Goal: Task Accomplishment & Management: Use online tool/utility

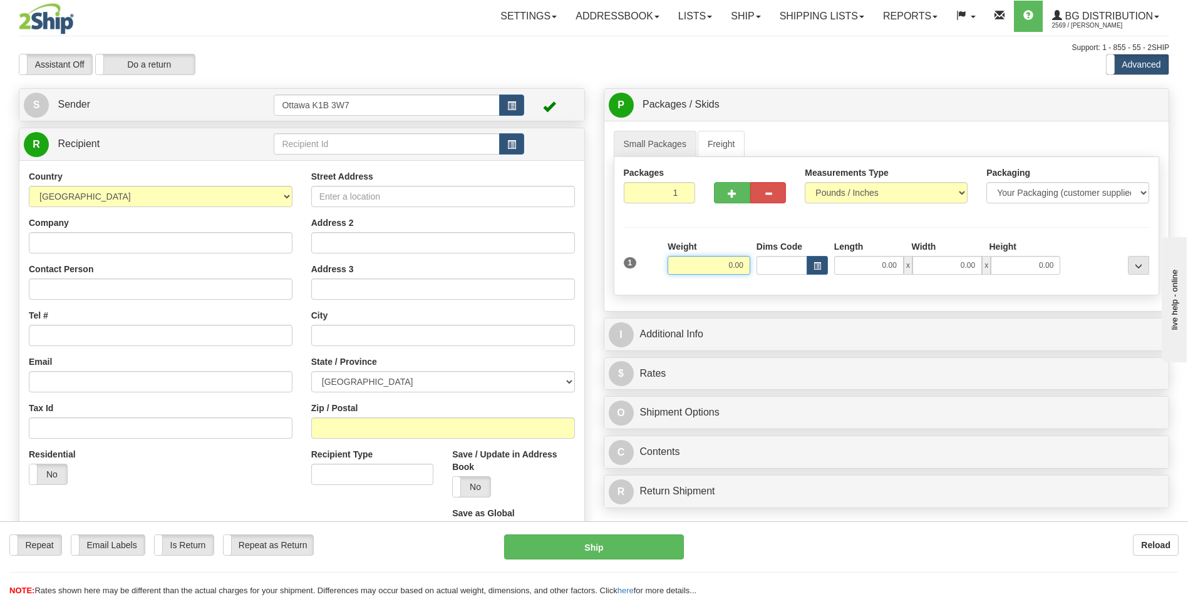
click at [703, 262] on input "0.00" at bounding box center [708, 265] width 83 height 19
type input "15.00"
drag, startPoint x: 325, startPoint y: 156, endPoint x: 325, endPoint y: 147, distance: 8.8
click at [325, 149] on td at bounding box center [399, 144] width 250 height 26
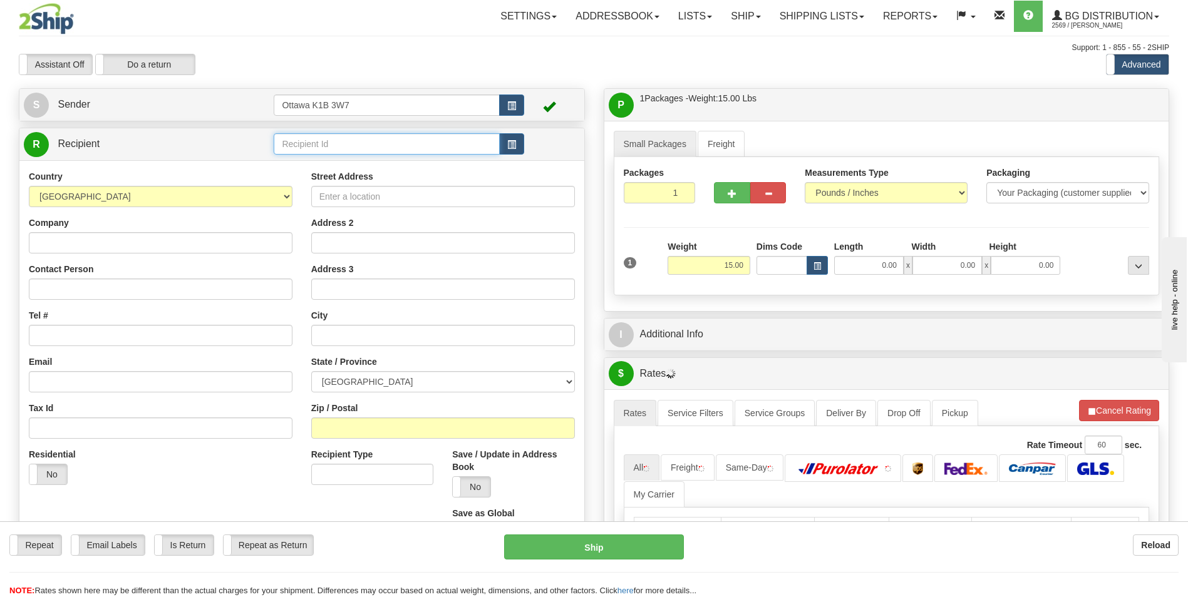
click at [324, 146] on input "text" at bounding box center [386, 143] width 225 height 21
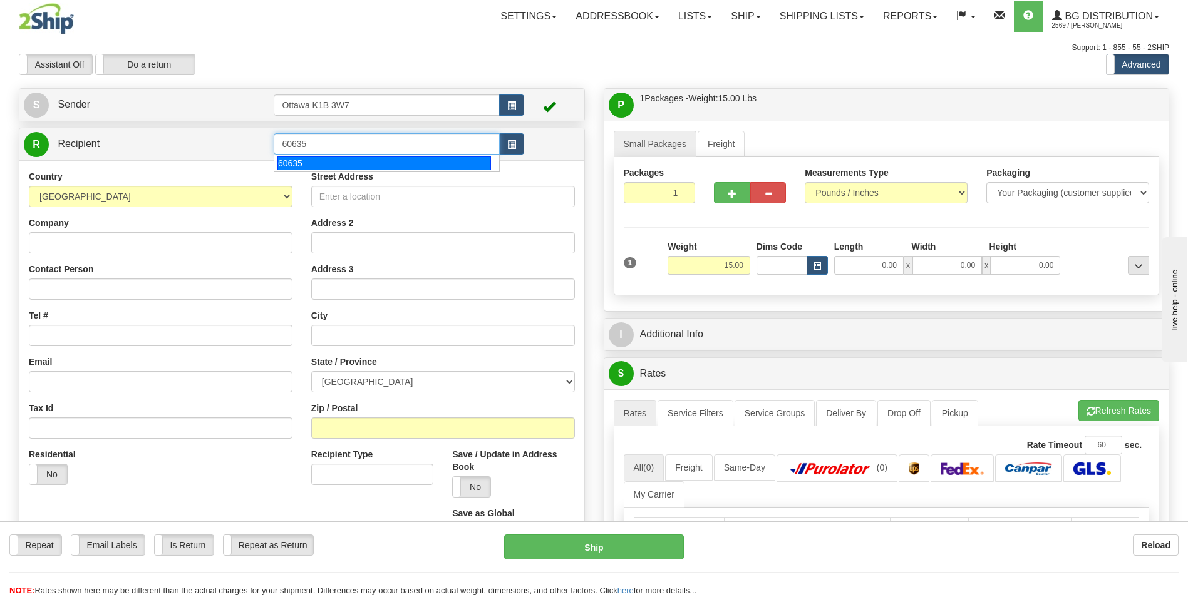
click at [324, 163] on div "60635" at bounding box center [384, 164] width 214 height 14
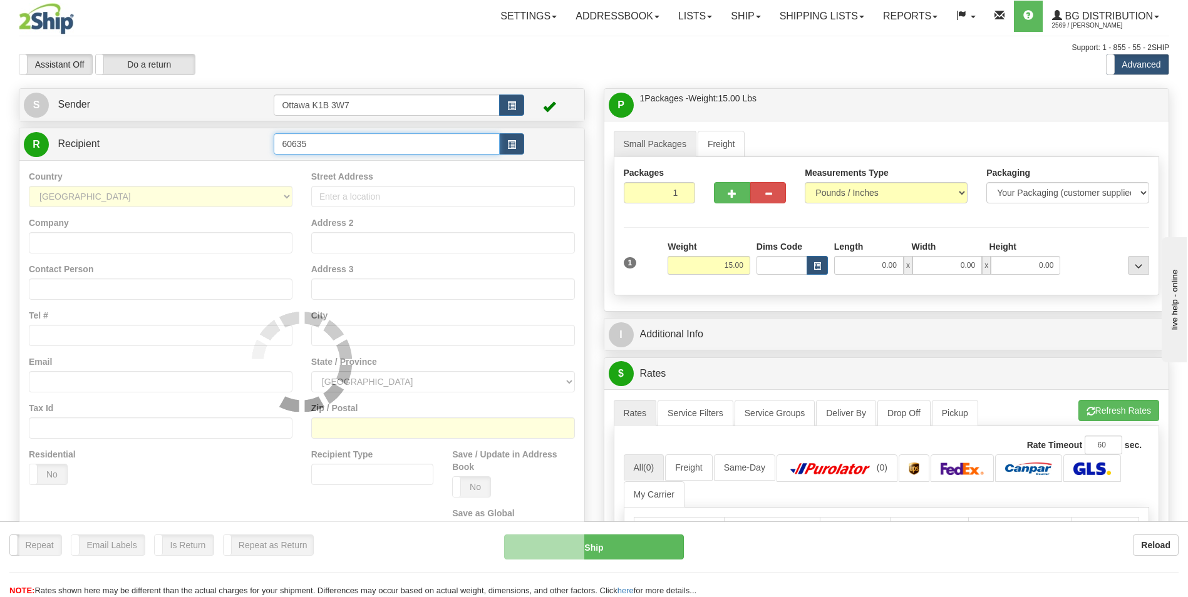
type input "60635"
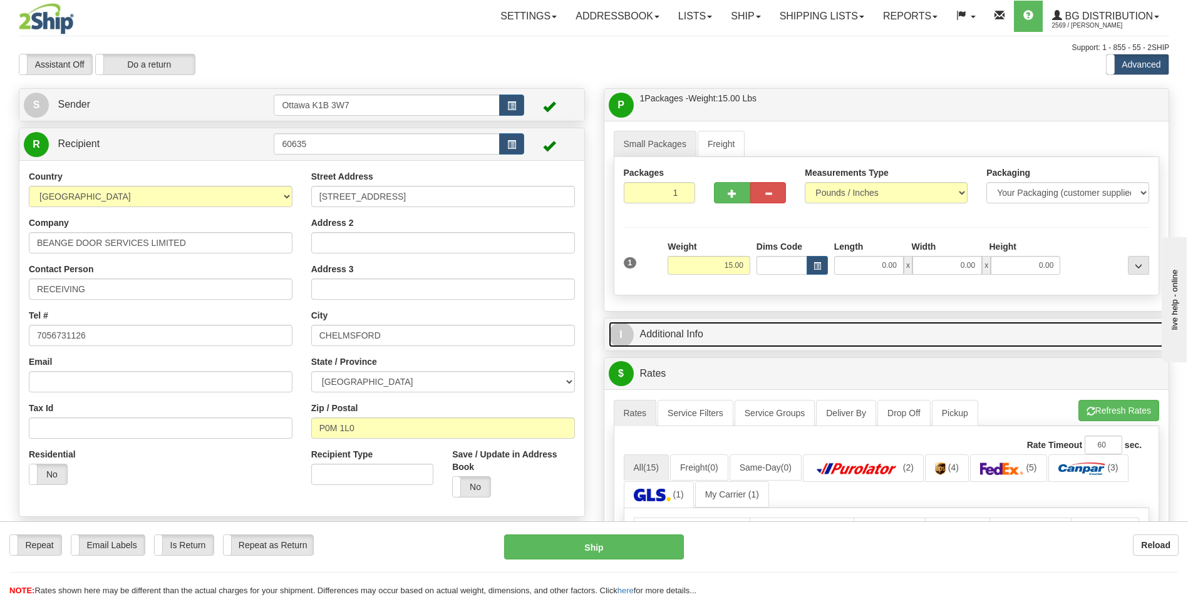
click at [721, 339] on link "I Additional Info" at bounding box center [887, 335] width 556 height 26
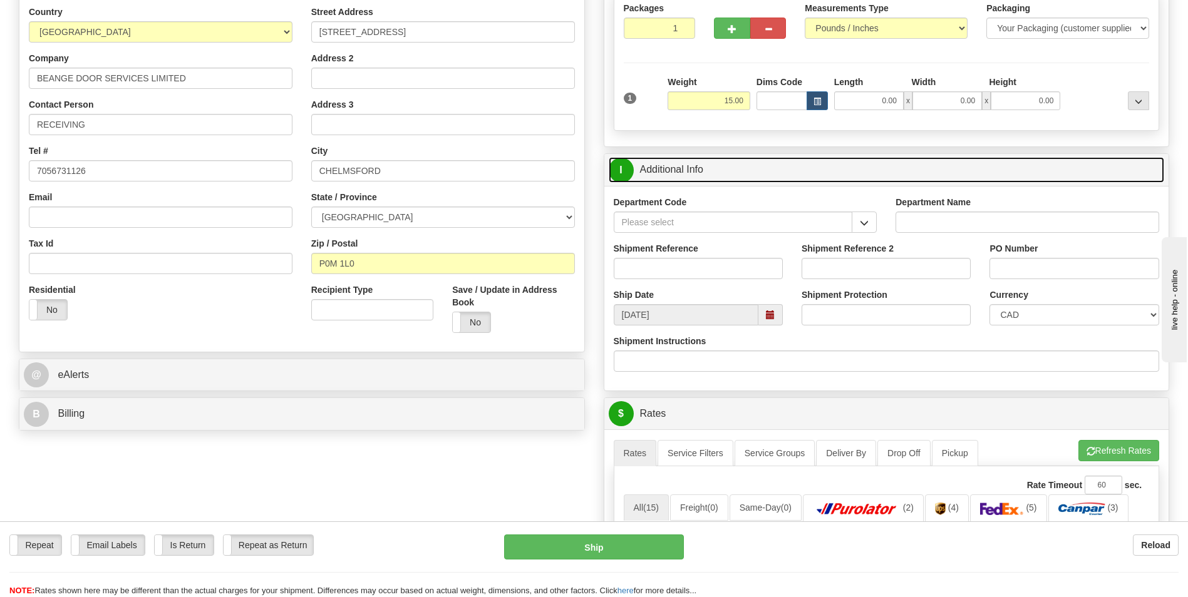
scroll to position [188, 0]
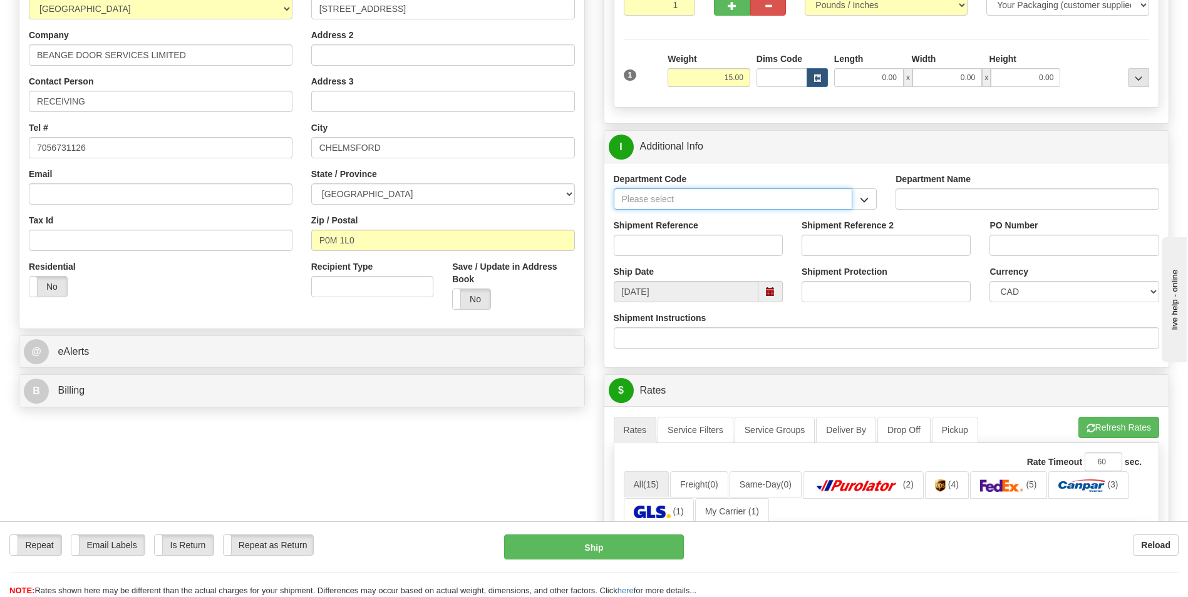
click at [751, 207] on input "Department Code" at bounding box center [733, 198] width 239 height 21
click at [867, 192] on button "button" at bounding box center [864, 198] width 25 height 21
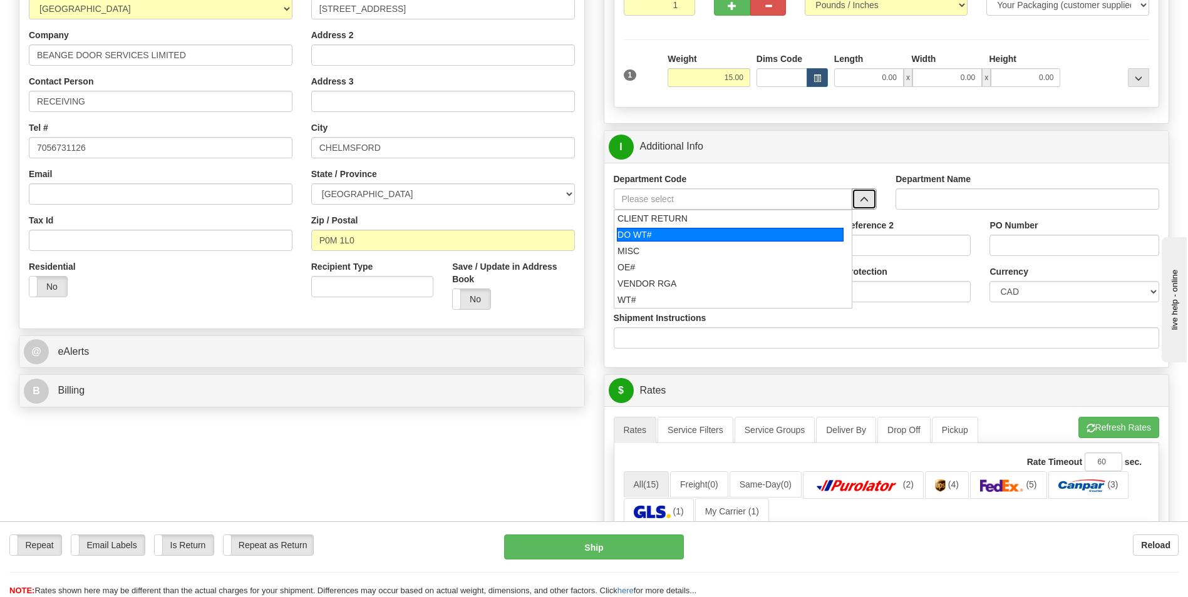
click at [674, 236] on div "DO WT#" at bounding box center [730, 235] width 227 height 14
type input "DO WT#"
type input "DIRECT ORDERS"
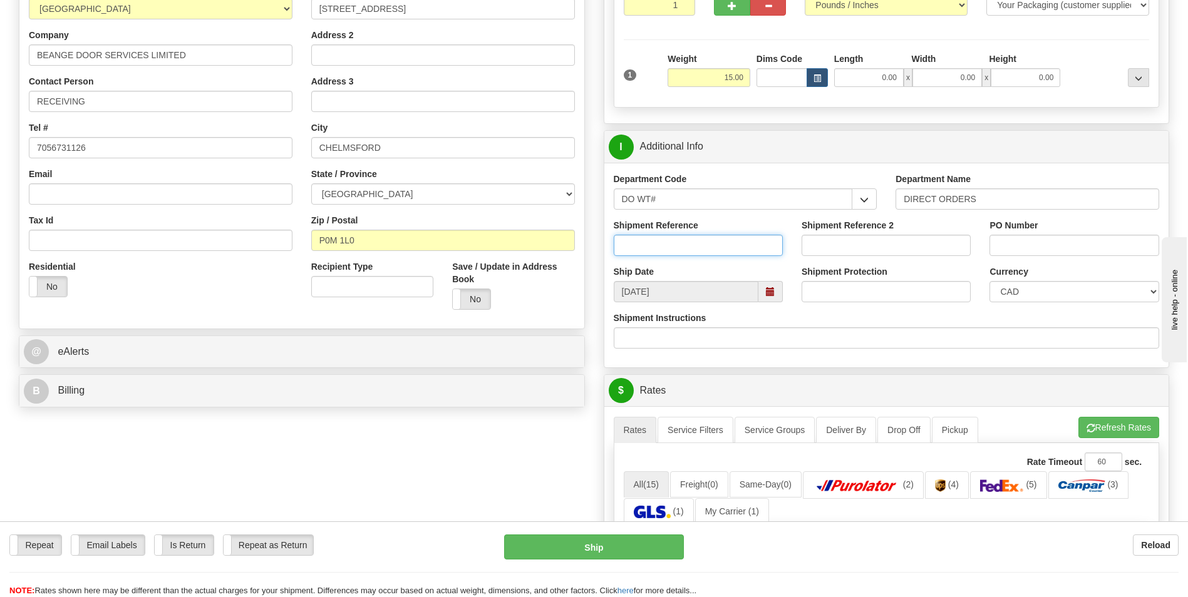
click at [659, 249] on input "Shipment Reference" at bounding box center [698, 245] width 169 height 21
type input "165628-00"
click at [1085, 245] on input "PO Number" at bounding box center [1073, 245] width 169 height 21
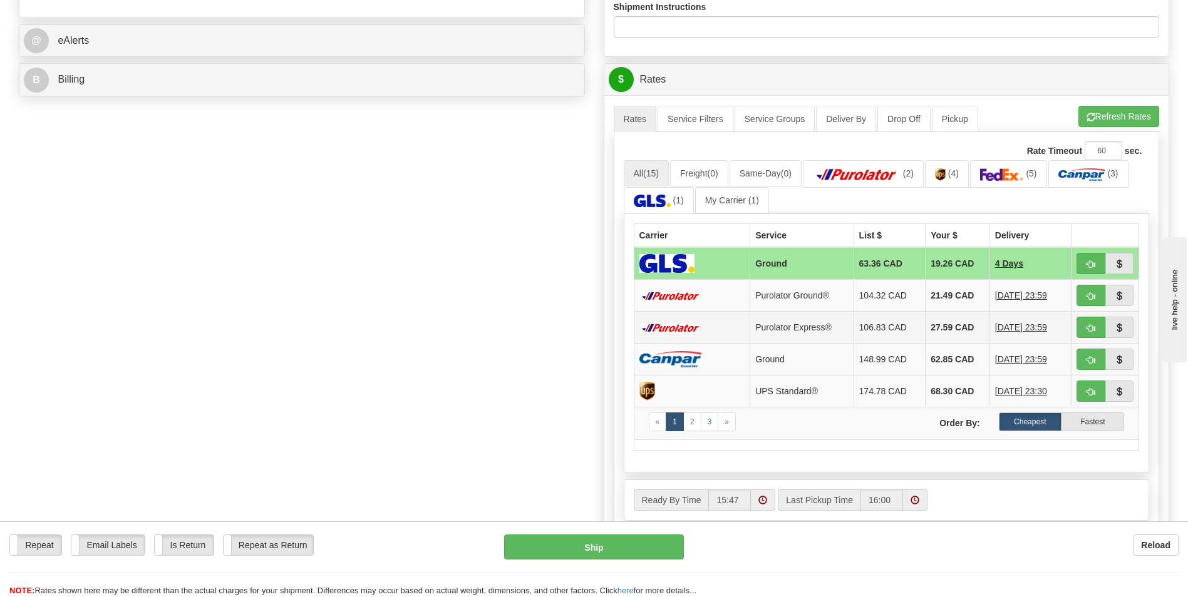
scroll to position [501, 0]
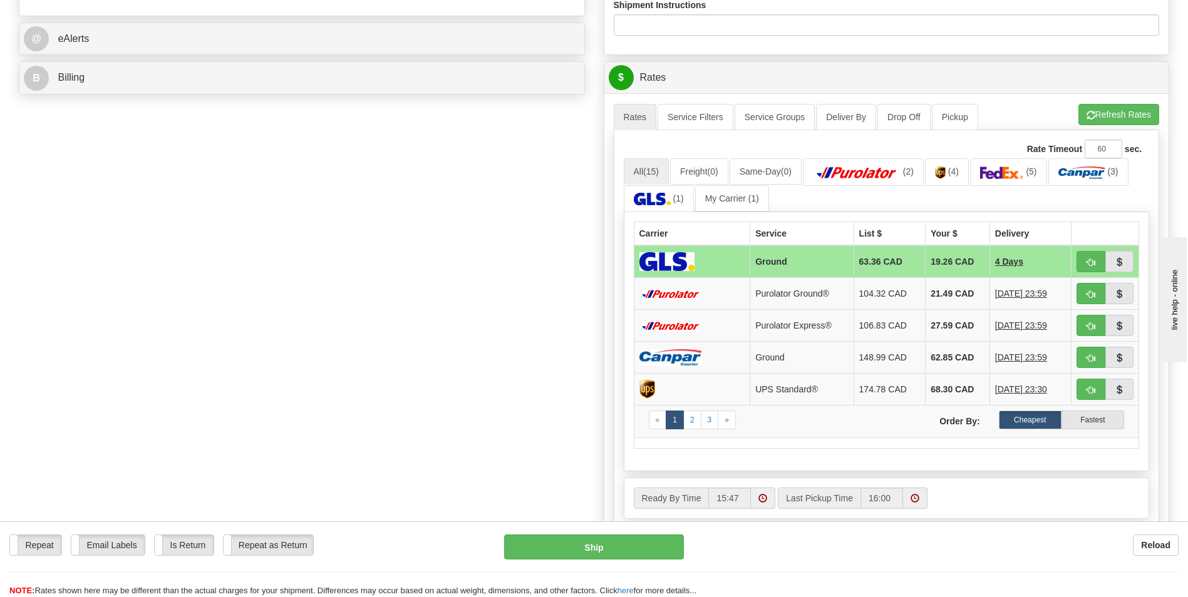
type input "165628-00"
click at [1130, 111] on button "Refresh Rates" at bounding box center [1118, 114] width 81 height 21
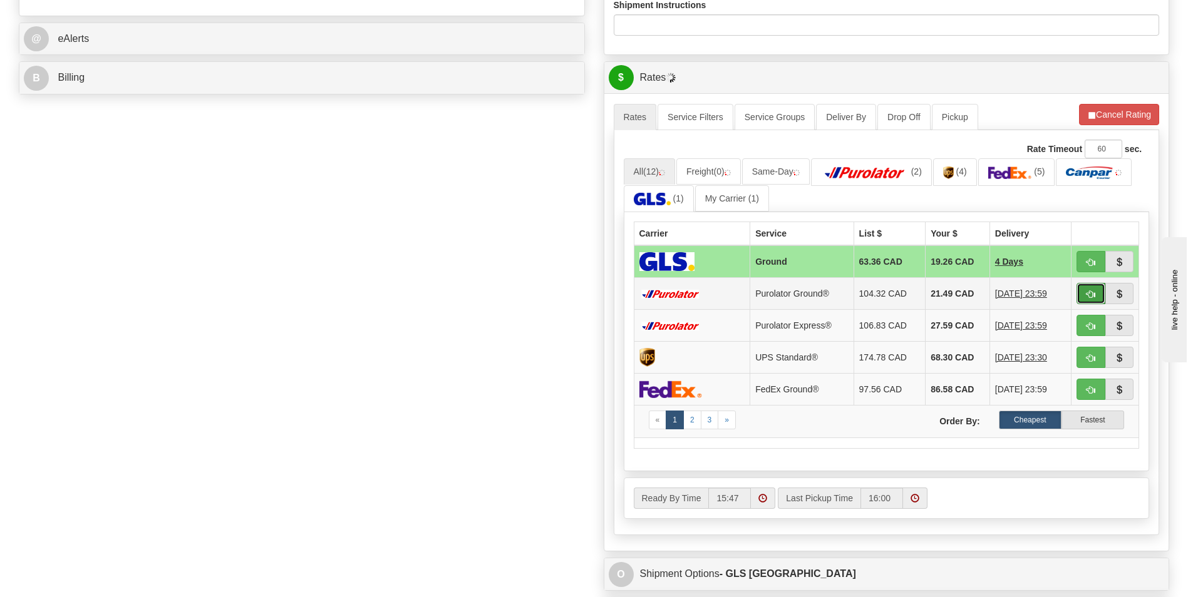
click at [1091, 294] on span "button" at bounding box center [1090, 295] width 9 height 8
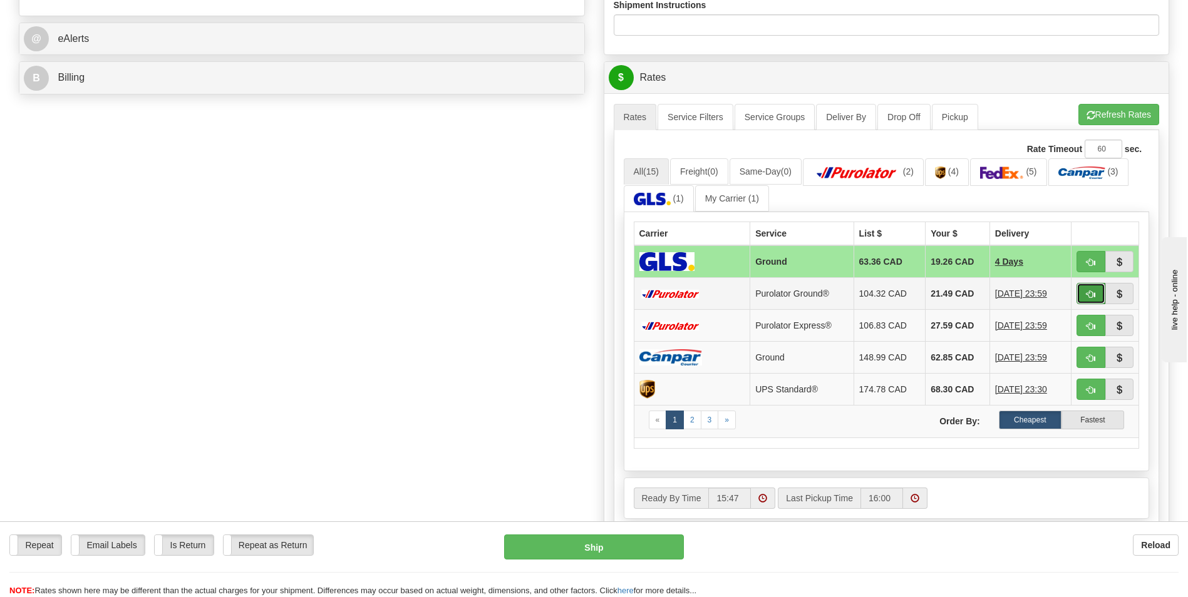
click at [1090, 297] on span "button" at bounding box center [1090, 295] width 9 height 8
type input "260"
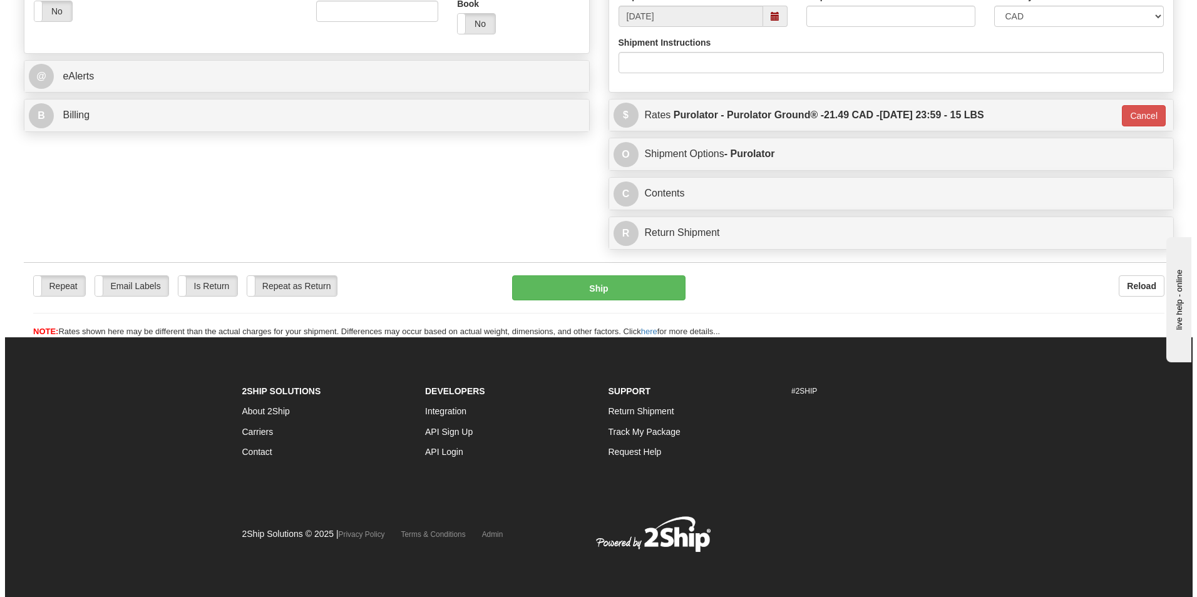
scroll to position [463, 0]
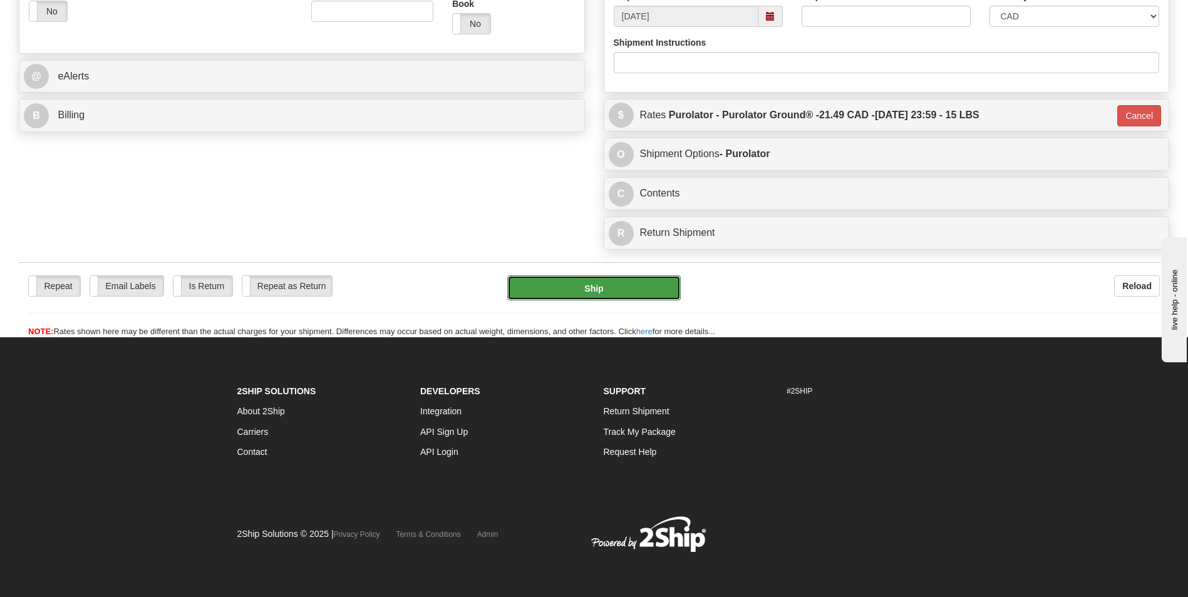
click at [572, 291] on button "Ship" at bounding box center [593, 288] width 173 height 25
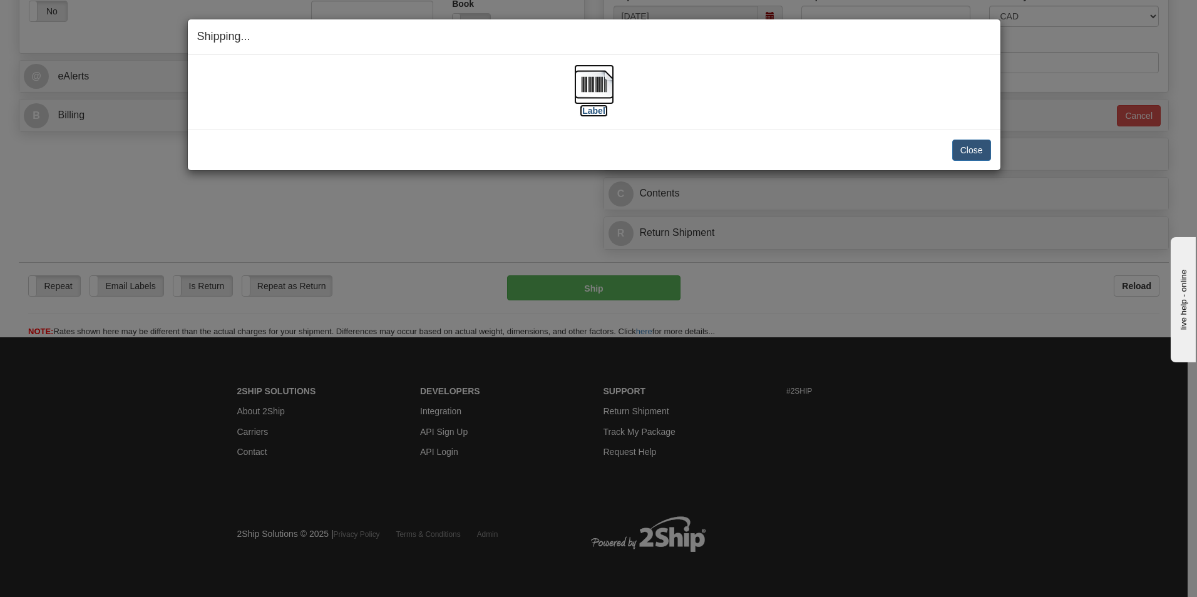
click at [599, 110] on label "[Label]" at bounding box center [594, 111] width 29 height 13
click at [972, 149] on button "Close" at bounding box center [971, 150] width 39 height 21
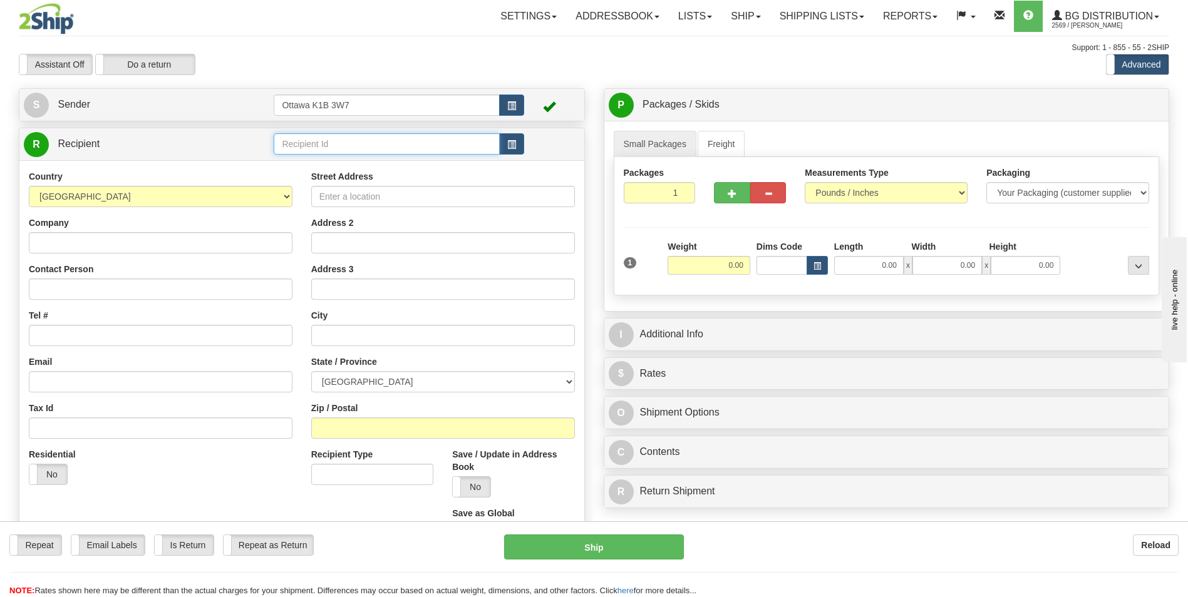
click at [367, 147] on input "text" at bounding box center [386, 143] width 225 height 21
type input "60653"
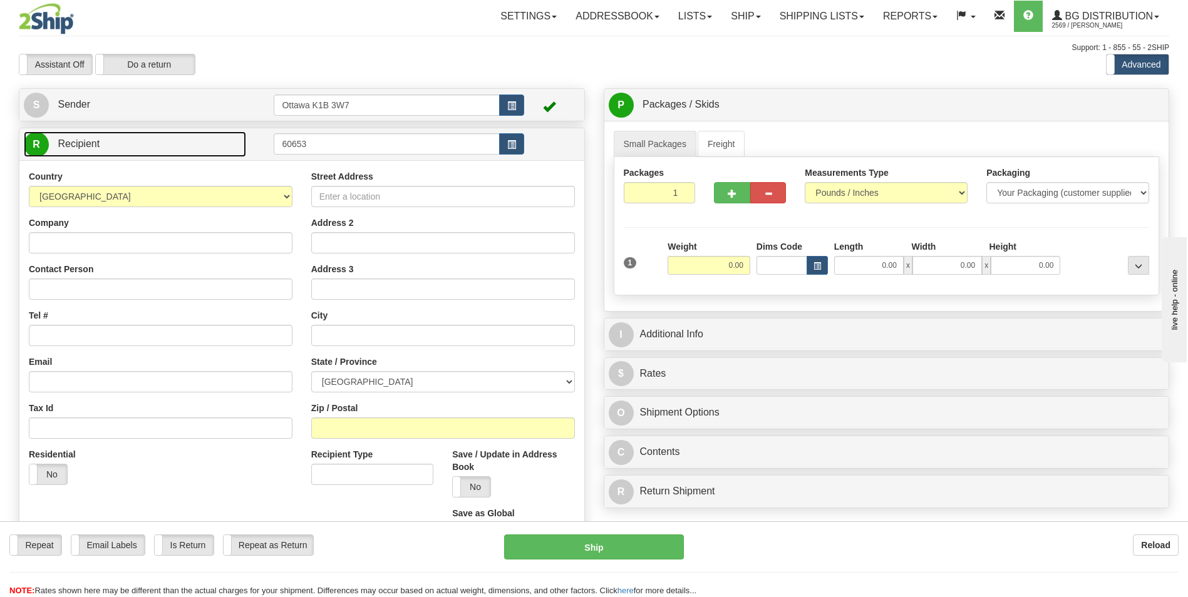
click at [187, 150] on link "R Recipient" at bounding box center [135, 144] width 222 height 26
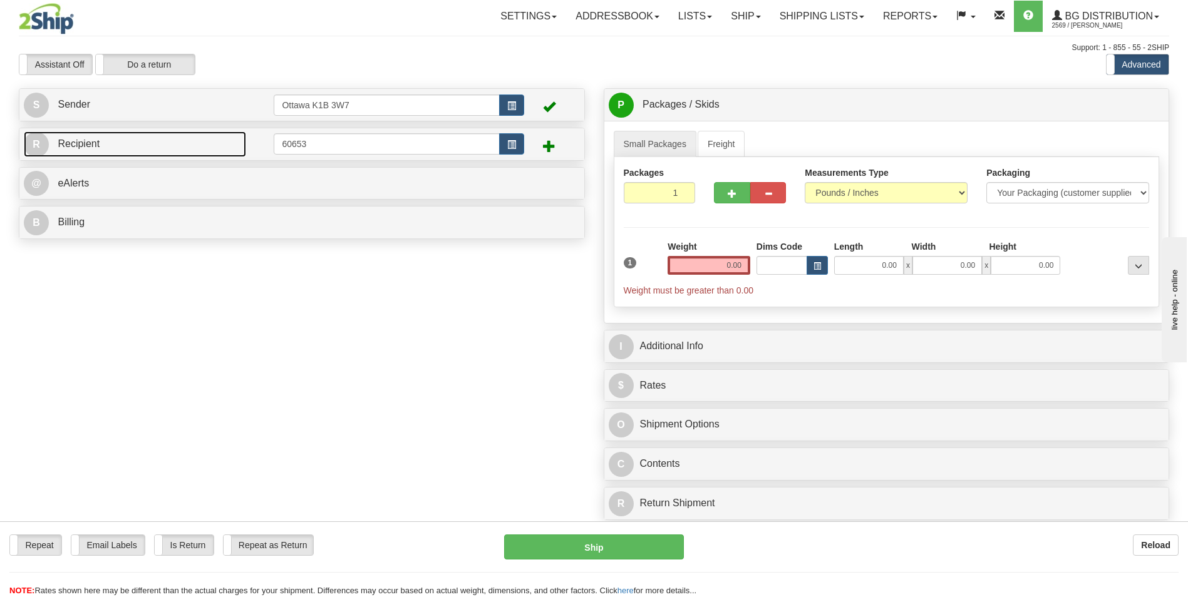
click at [174, 145] on link "R Recipient" at bounding box center [135, 144] width 222 height 26
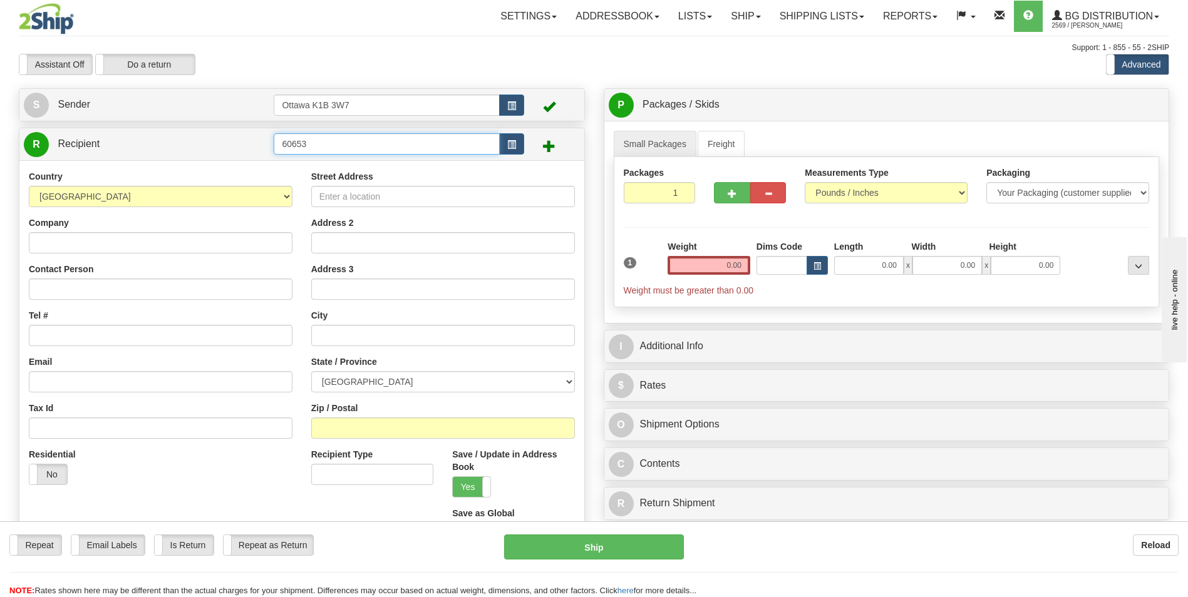
click at [338, 150] on input "60653" at bounding box center [386, 143] width 225 height 21
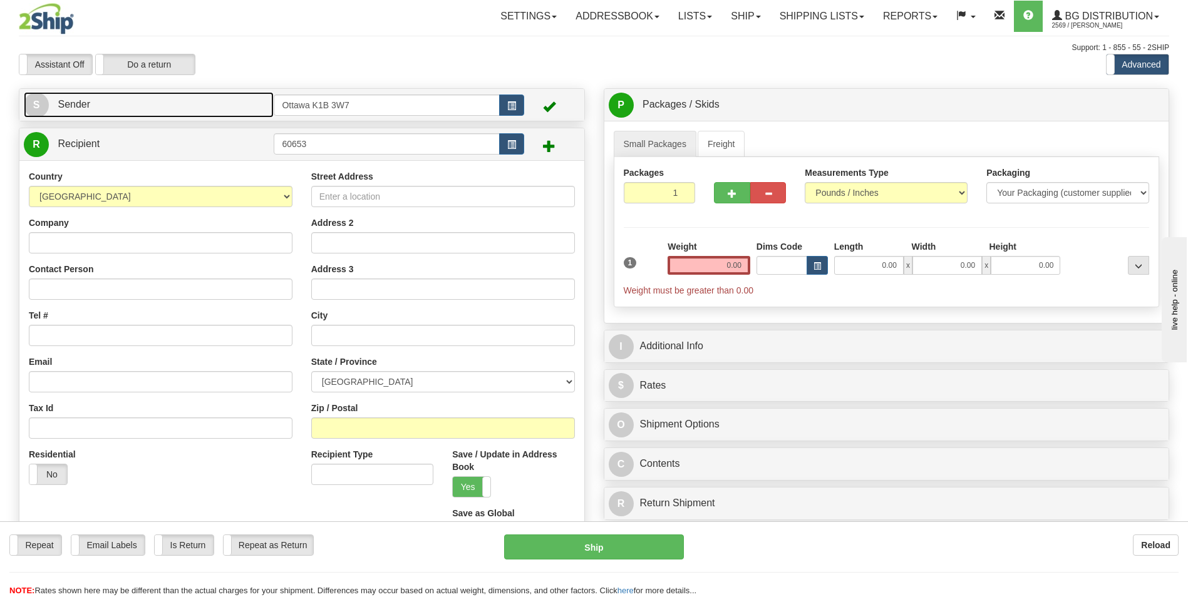
click at [120, 108] on link "S Sender" at bounding box center [149, 105] width 250 height 26
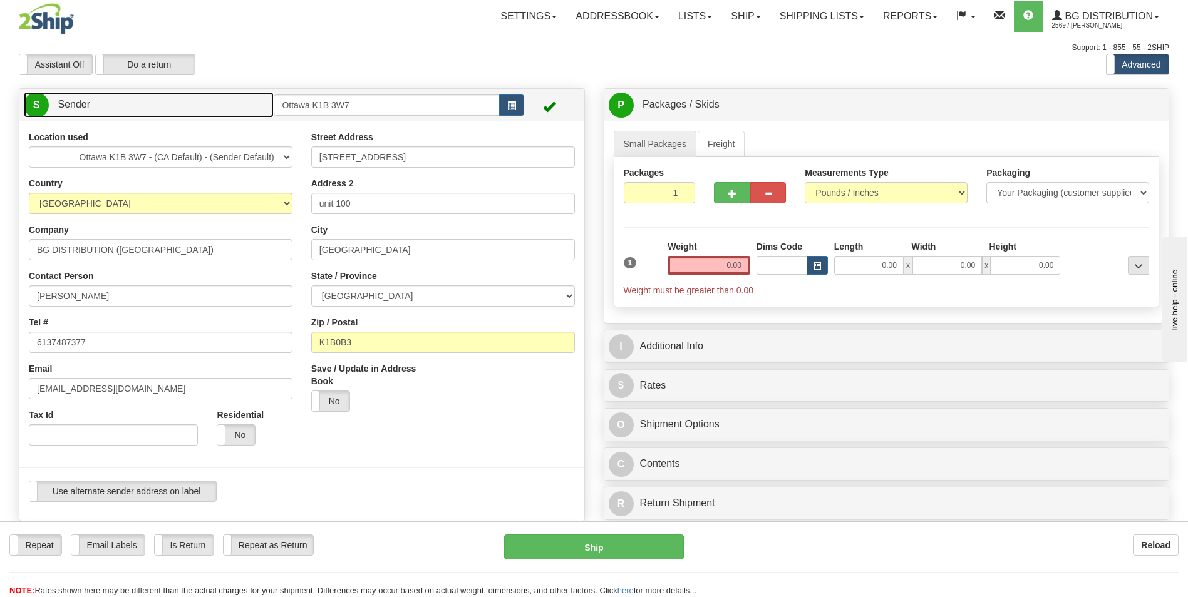
click at [196, 106] on link "S Sender" at bounding box center [149, 105] width 250 height 26
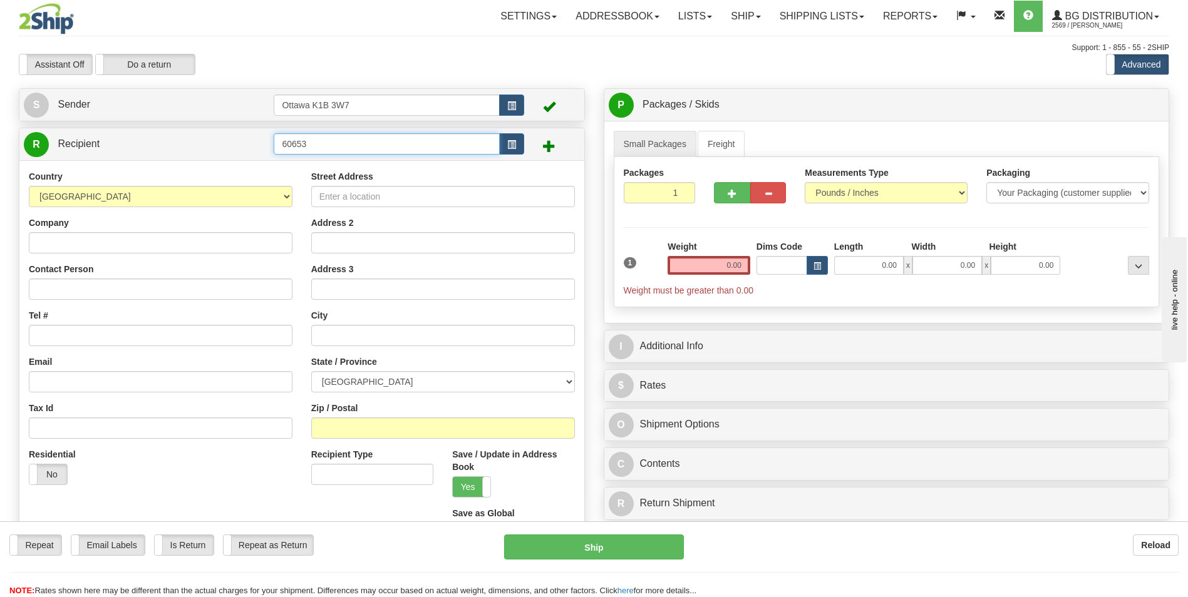
click at [349, 147] on input "60653" at bounding box center [386, 143] width 225 height 21
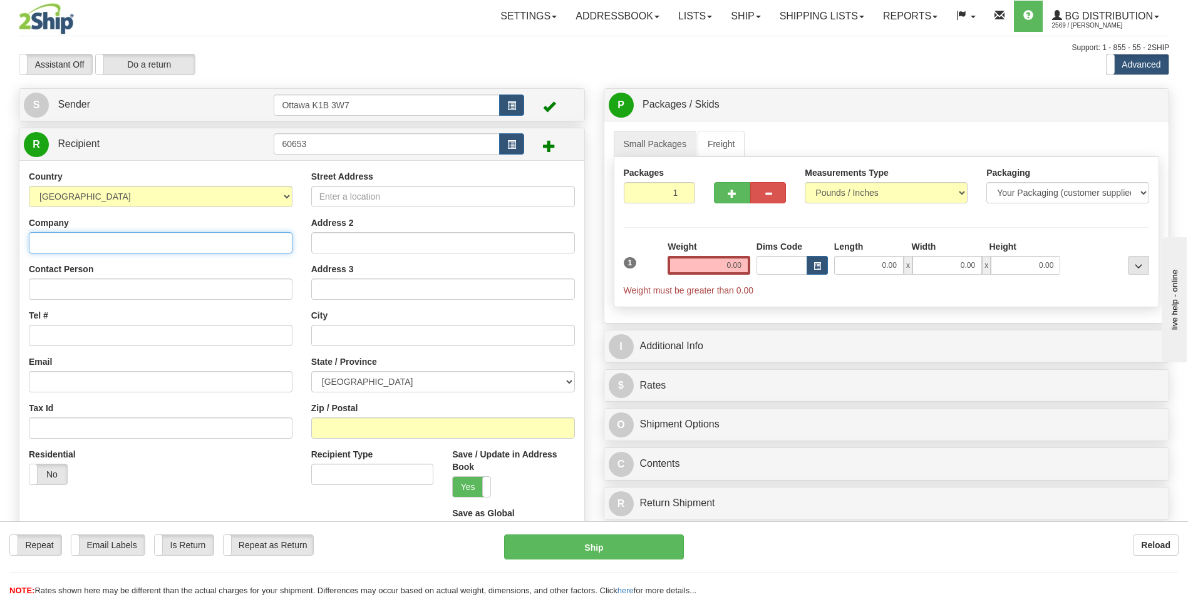
click at [126, 252] on input "Company" at bounding box center [161, 242] width 264 height 21
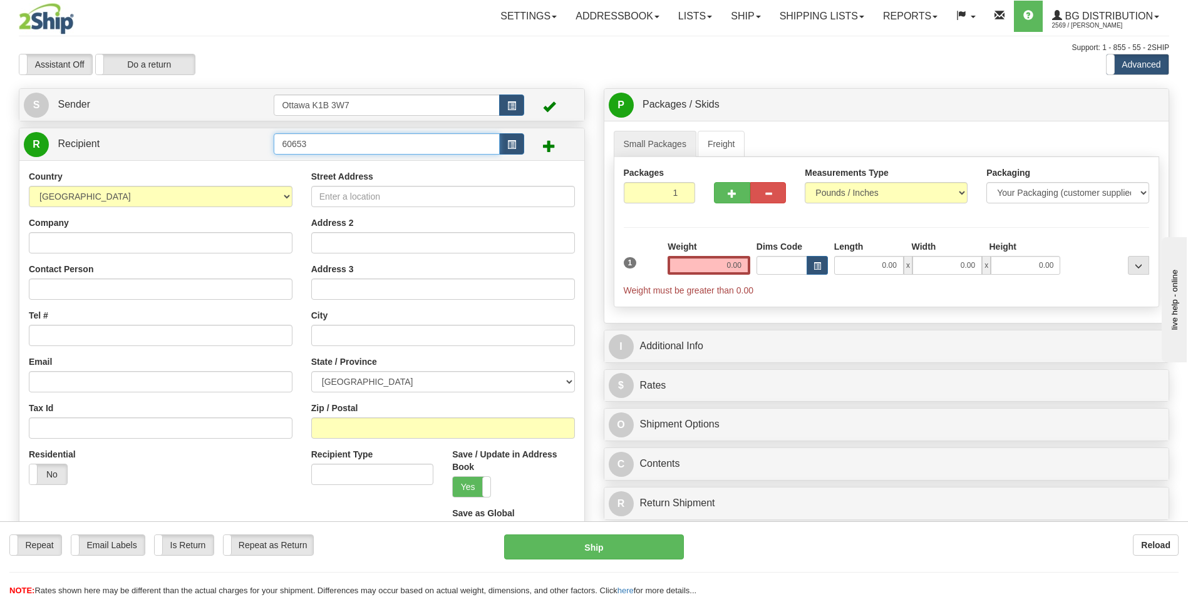
drag, startPoint x: 352, startPoint y: 149, endPoint x: 187, endPoint y: 148, distance: 164.7
click at [187, 148] on tr "R Recipient 60653" at bounding box center [302, 144] width 556 height 26
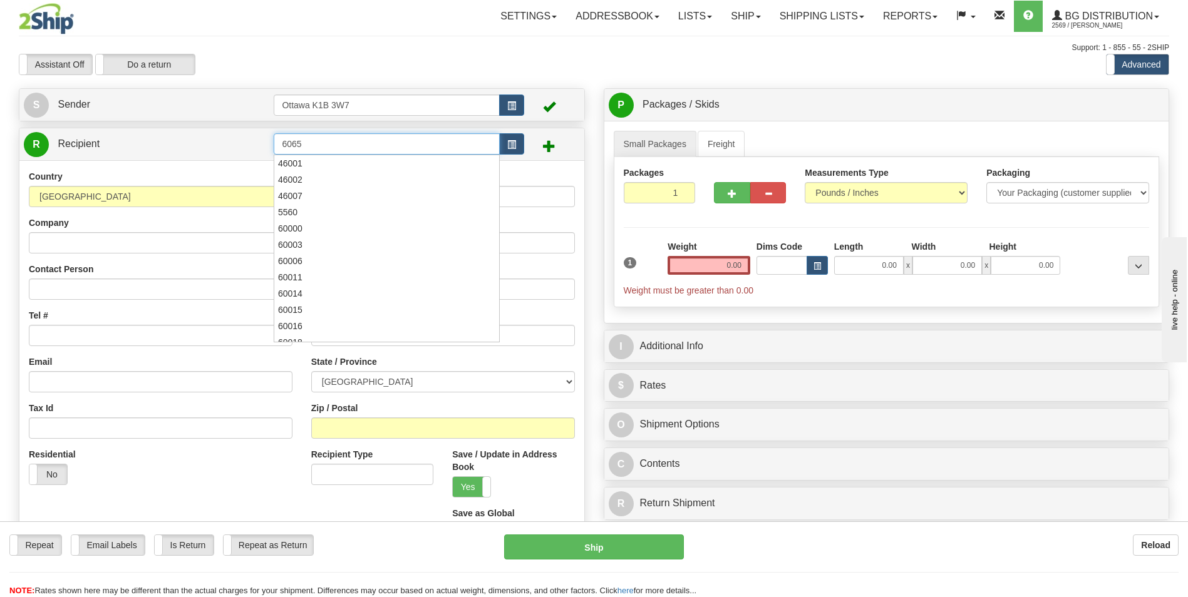
type input "60653"
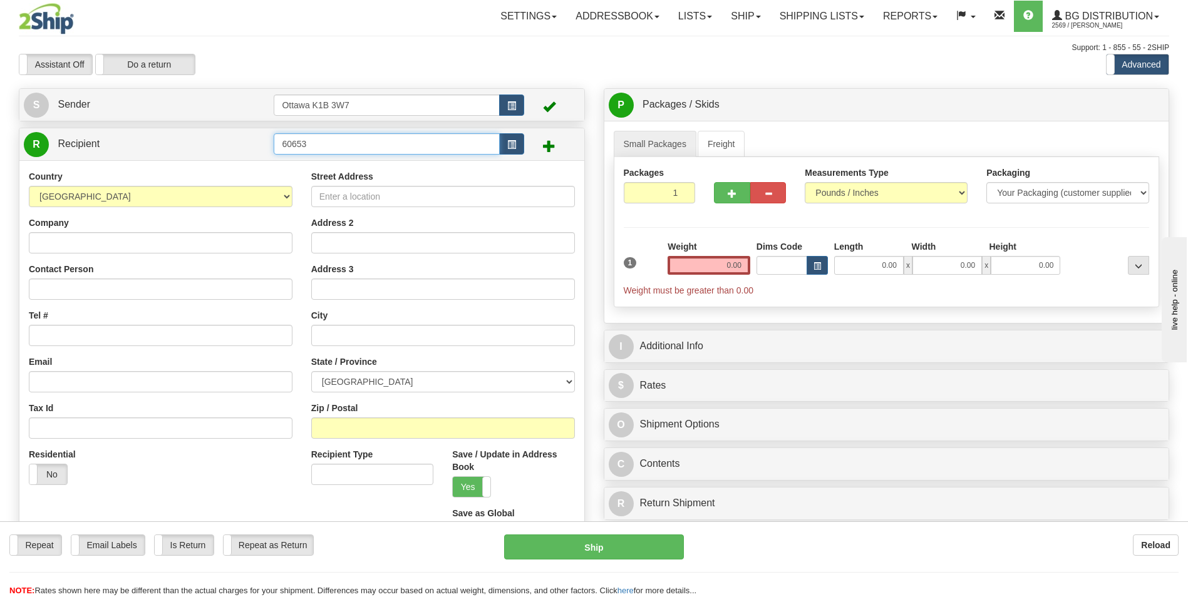
click button "Delete" at bounding box center [0, 0] width 0 height 0
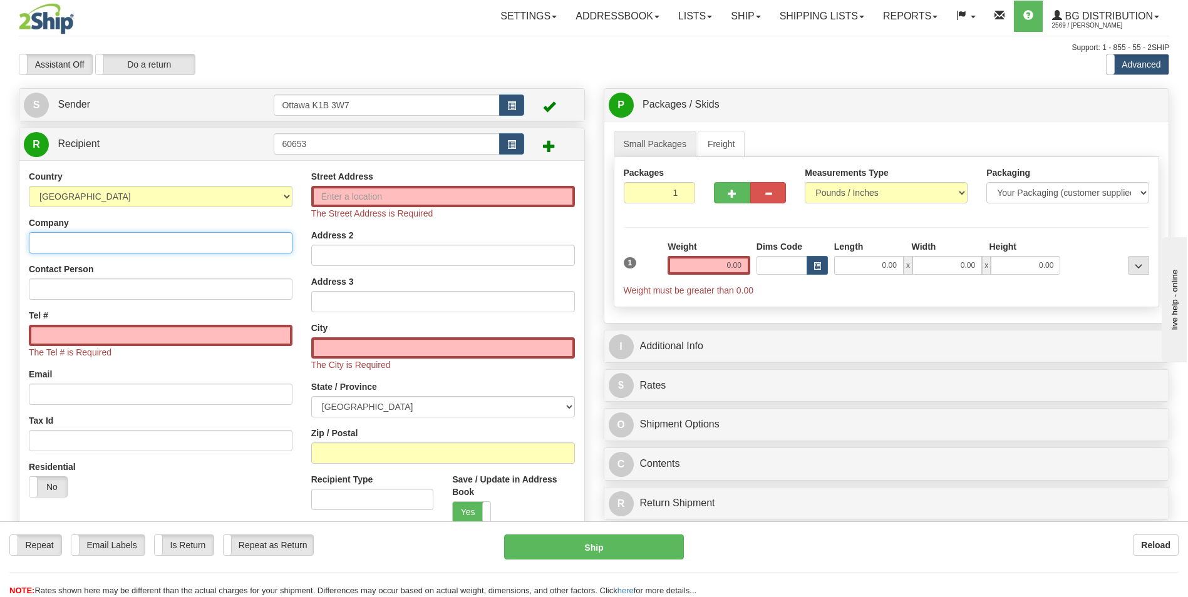
click at [103, 245] on input "Company" at bounding box center [161, 242] width 264 height 21
type input "A-ALAD INC"
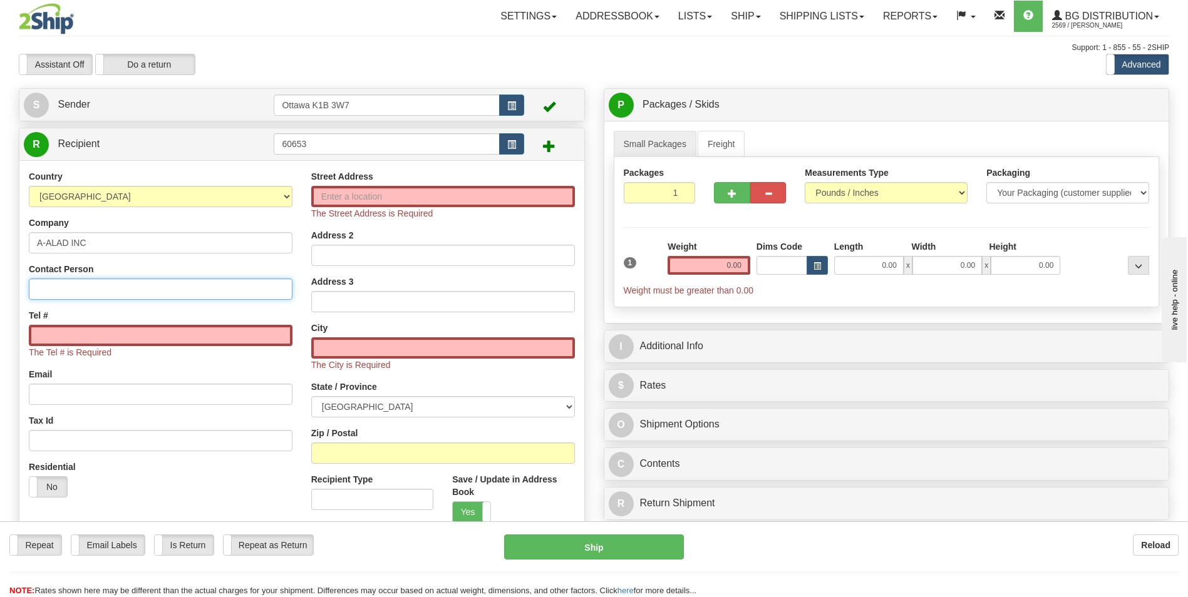
click at [111, 288] on input "Contact Person" at bounding box center [161, 289] width 264 height 21
type input "RECEIVING"
click at [127, 265] on div "Contact Person RECEIVING" at bounding box center [161, 281] width 264 height 37
click at [94, 336] on input "Tel #" at bounding box center [161, 335] width 264 height 21
paste input "[PHONE_NUMBER]"
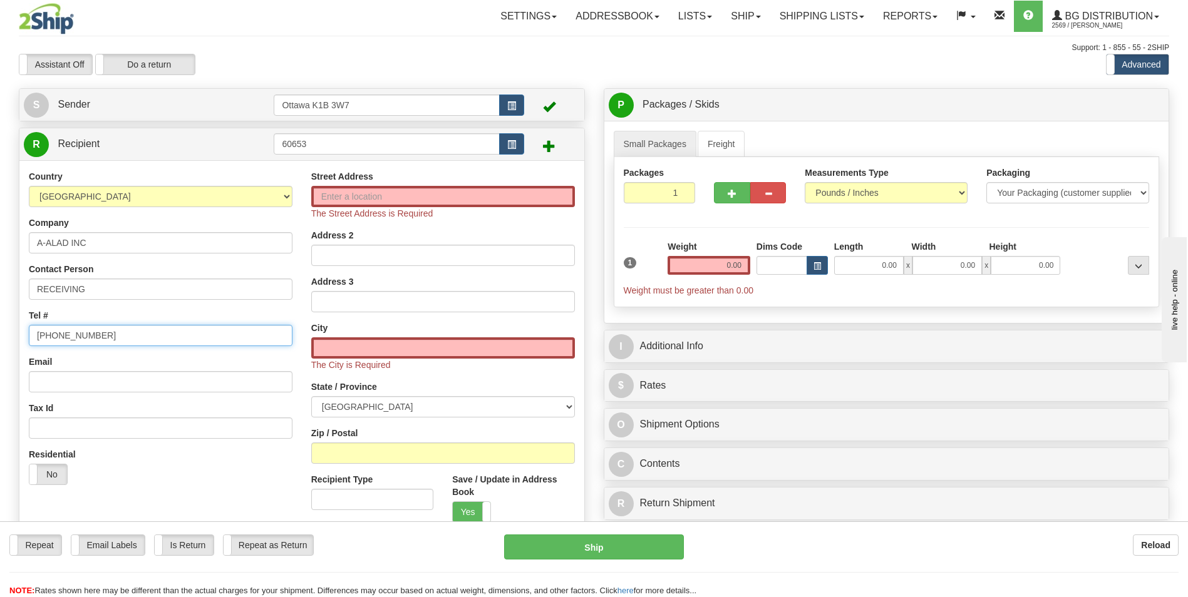
type input "[PHONE_NUMBER]"
click at [367, 197] on input "Street Address" at bounding box center [443, 196] width 264 height 21
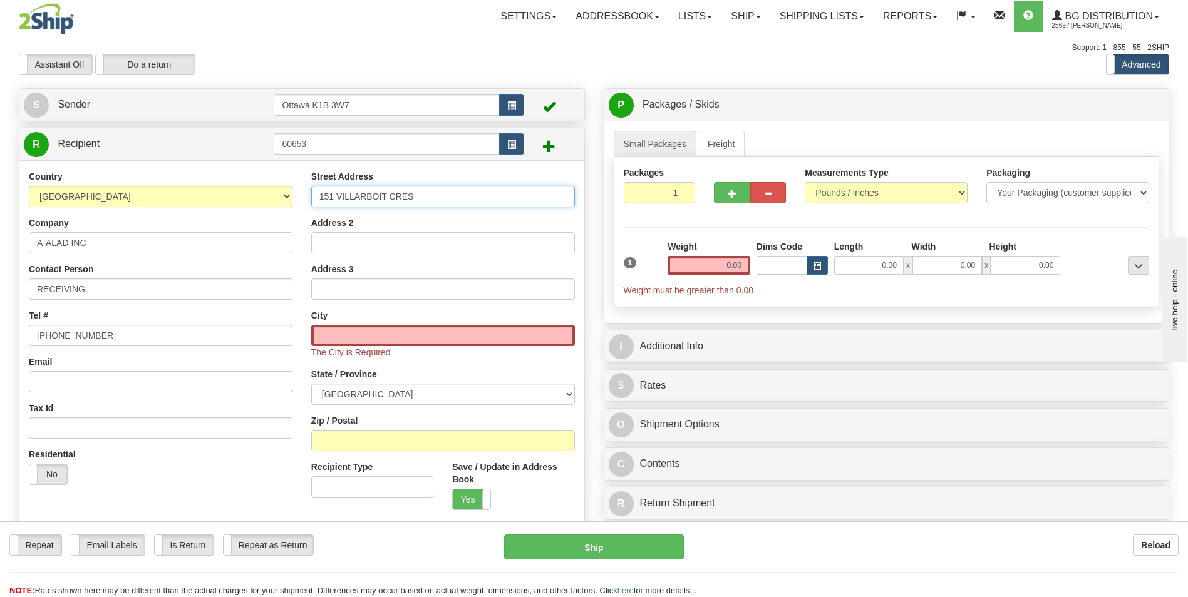
type input "151 VILLARBOIT CRES"
click at [410, 340] on input "text" at bounding box center [443, 335] width 264 height 21
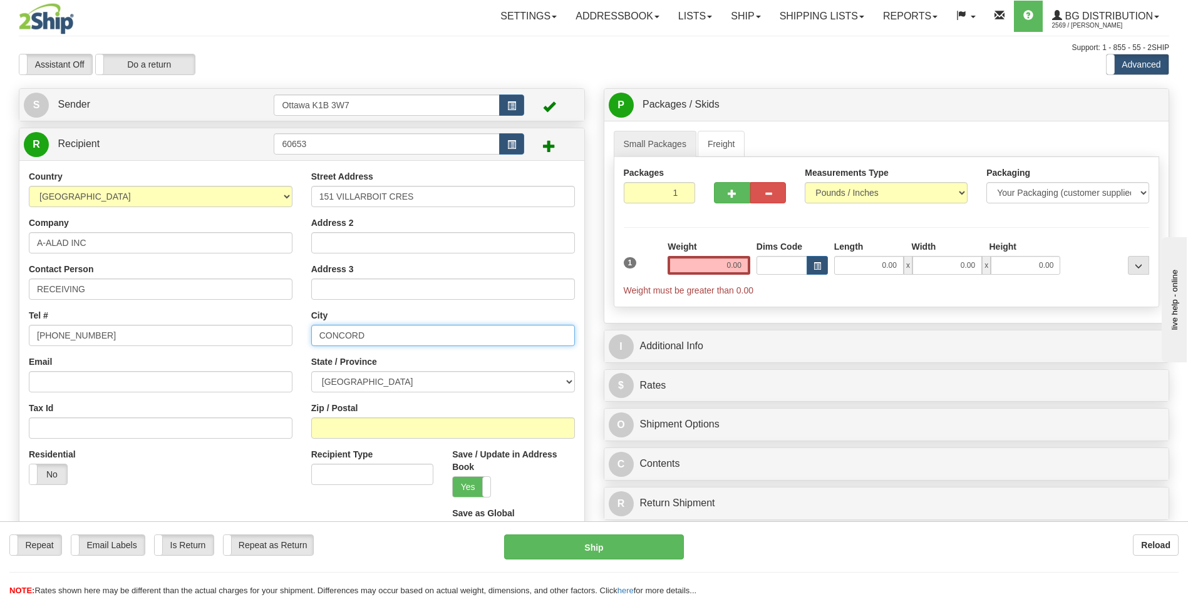
type input "CONCORD"
click at [416, 384] on select "[GEOGRAPHIC_DATA] [GEOGRAPHIC_DATA] [GEOGRAPHIC_DATA] [GEOGRAPHIC_DATA] [GEOGRA…" at bounding box center [443, 381] width 264 height 21
select select "ON"
click at [311, 371] on select "[GEOGRAPHIC_DATA] [GEOGRAPHIC_DATA] [GEOGRAPHIC_DATA] [GEOGRAPHIC_DATA] [GEOGRA…" at bounding box center [443, 381] width 264 height 21
click at [354, 430] on input "Zip / Postal" at bounding box center [443, 428] width 264 height 21
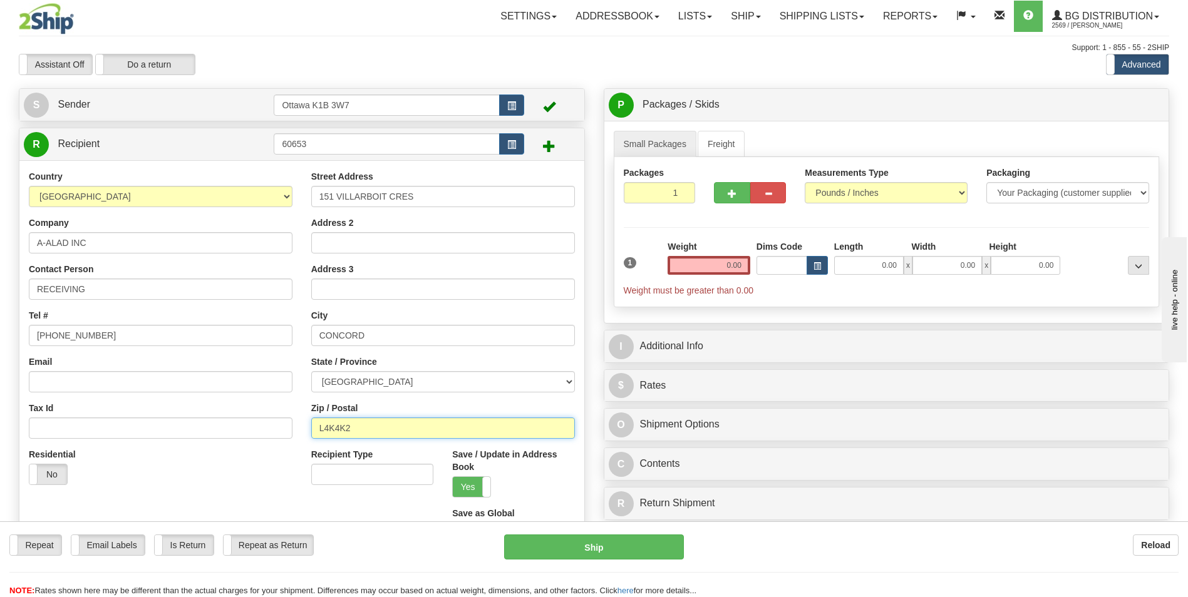
click at [336, 424] on input "L4K4K2" at bounding box center [443, 428] width 264 height 21
type input "L4K4K2"
click at [723, 267] on input "0.00" at bounding box center [708, 265] width 83 height 19
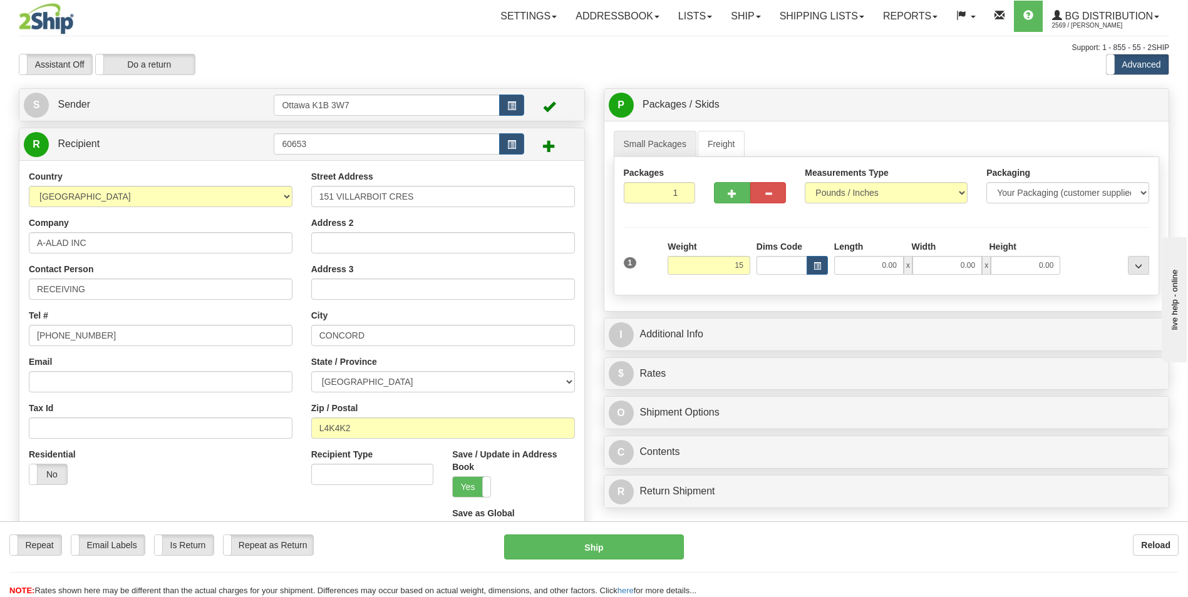
type input "15.00"
click at [631, 211] on div "Packages 1 1" at bounding box center [659, 190] width 91 height 46
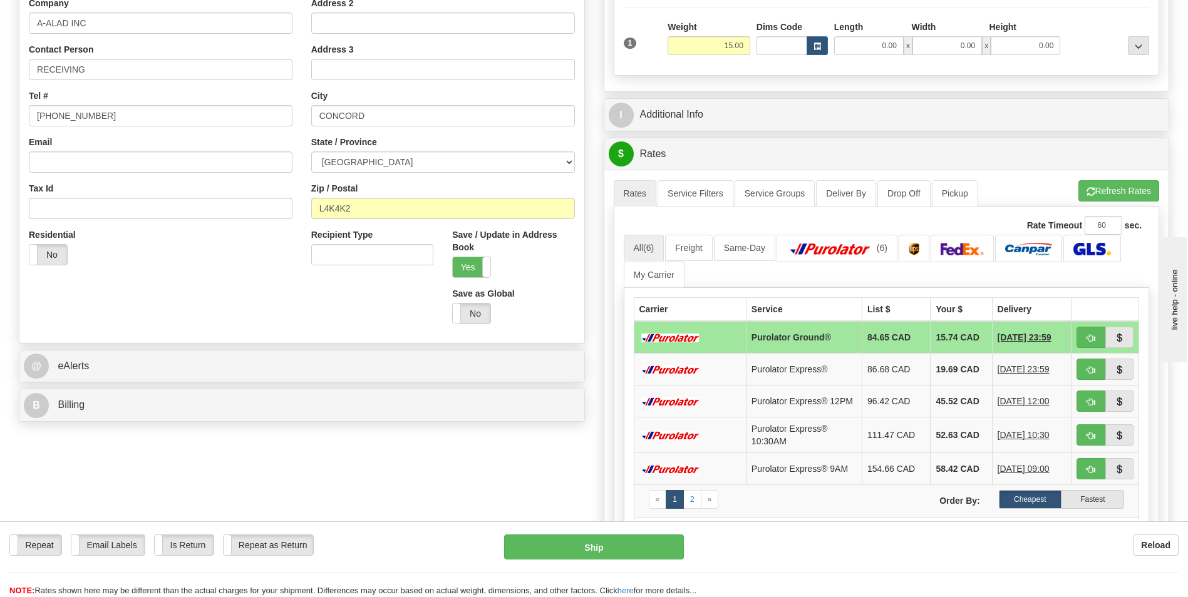
scroll to position [250, 0]
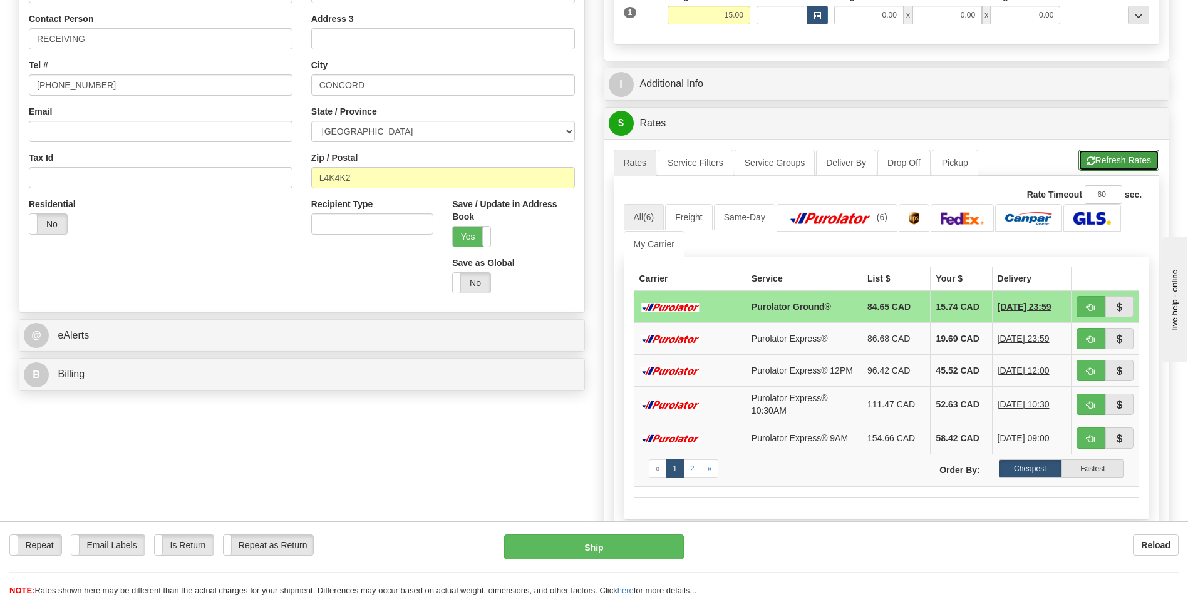
click at [1126, 161] on button "Refresh Rates" at bounding box center [1118, 160] width 81 height 21
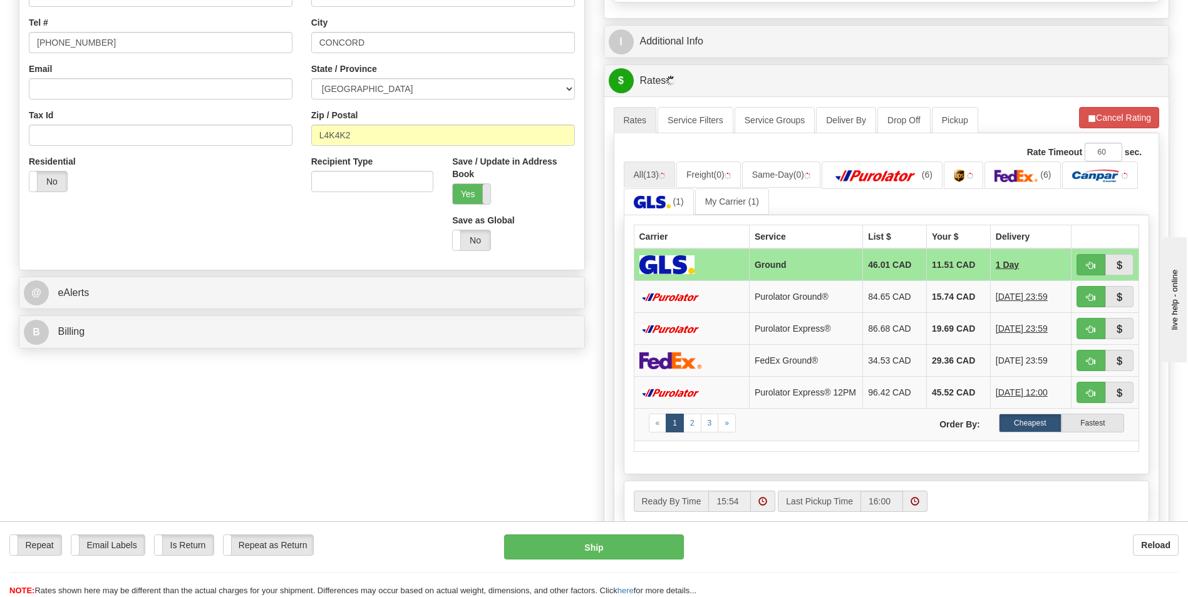
scroll to position [313, 0]
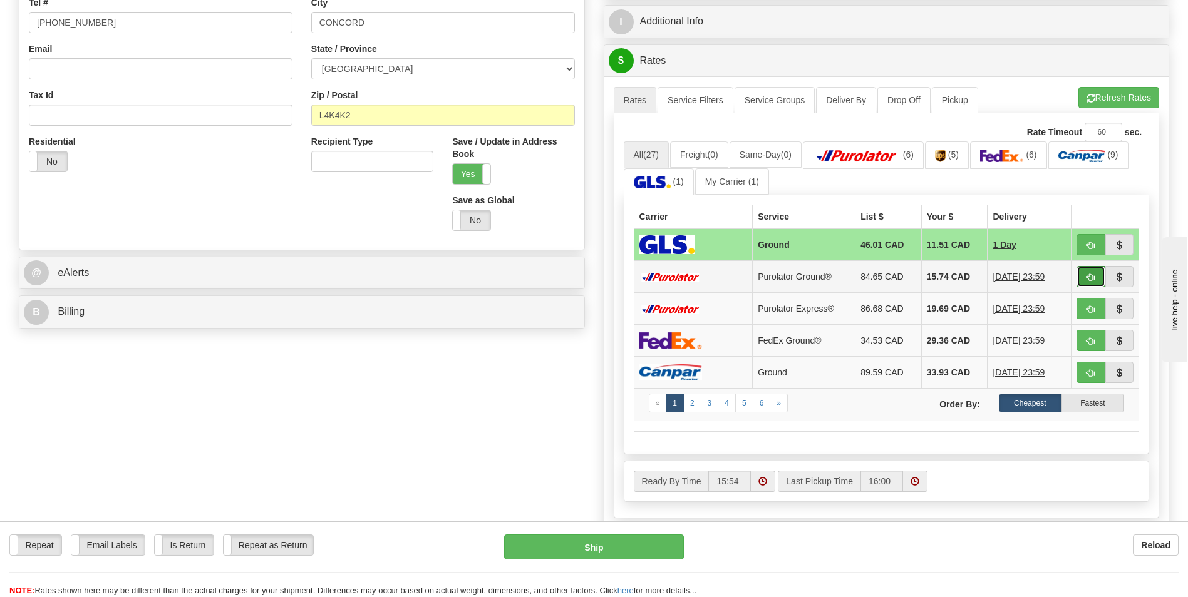
click at [1088, 280] on span "button" at bounding box center [1090, 278] width 9 height 8
type input "260"
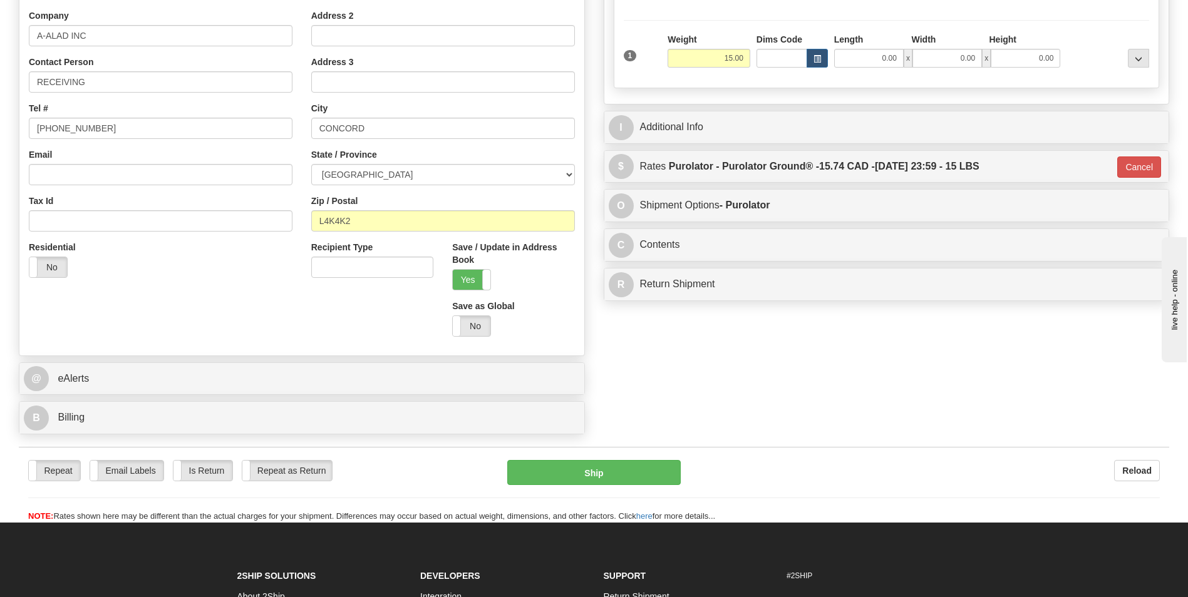
scroll to position [250, 0]
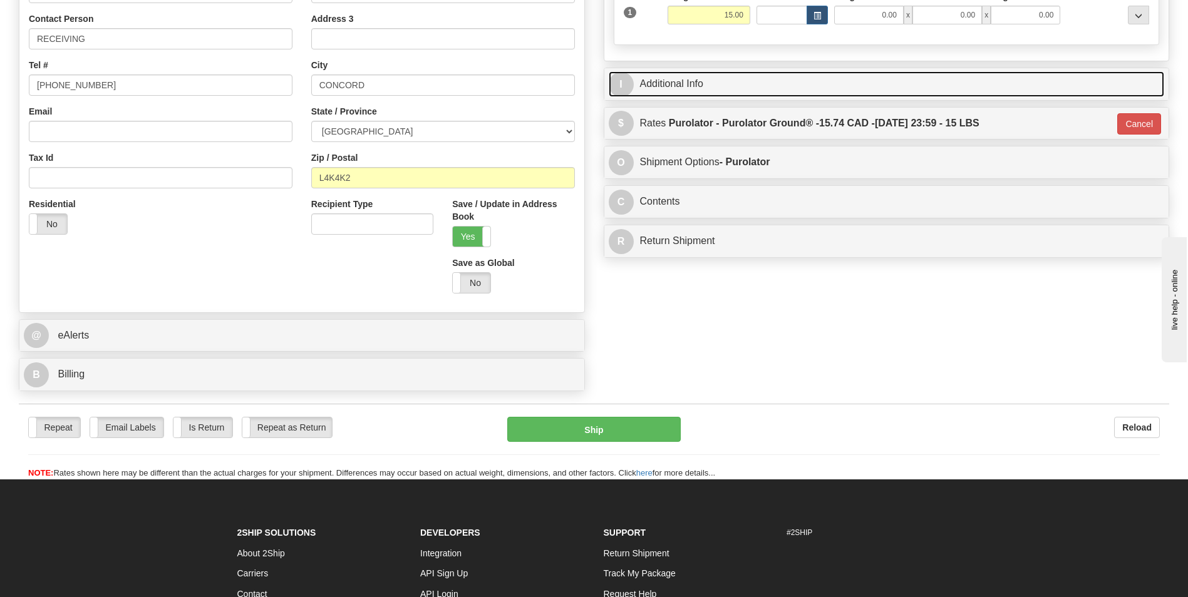
click at [700, 80] on link "I Additional Info" at bounding box center [887, 84] width 556 height 26
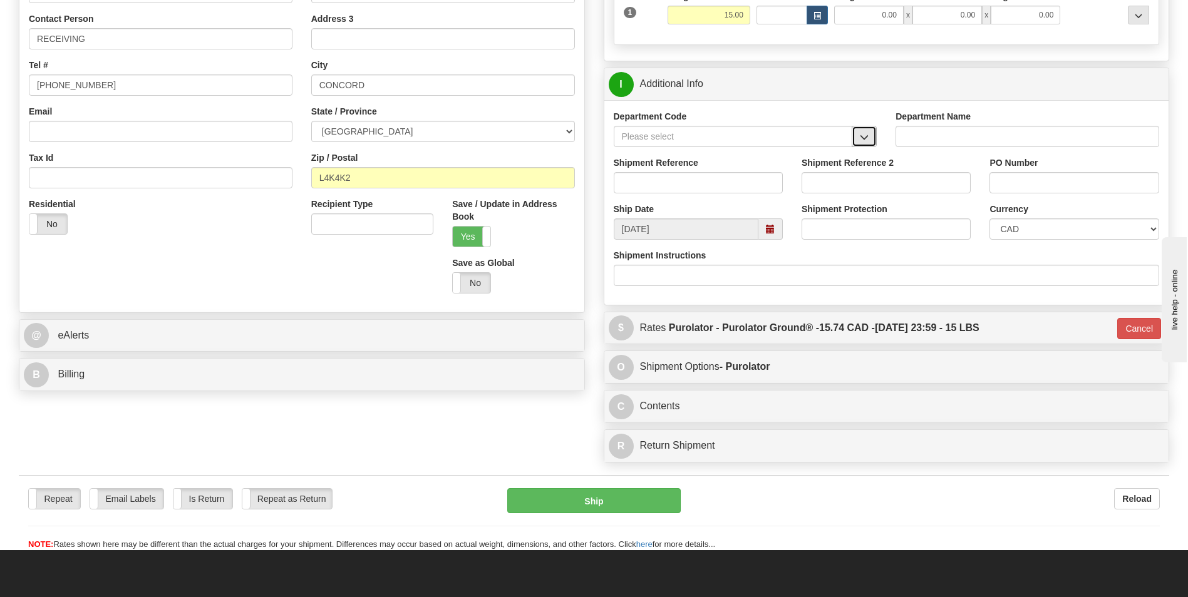
click at [871, 136] on button "button" at bounding box center [864, 136] width 25 height 21
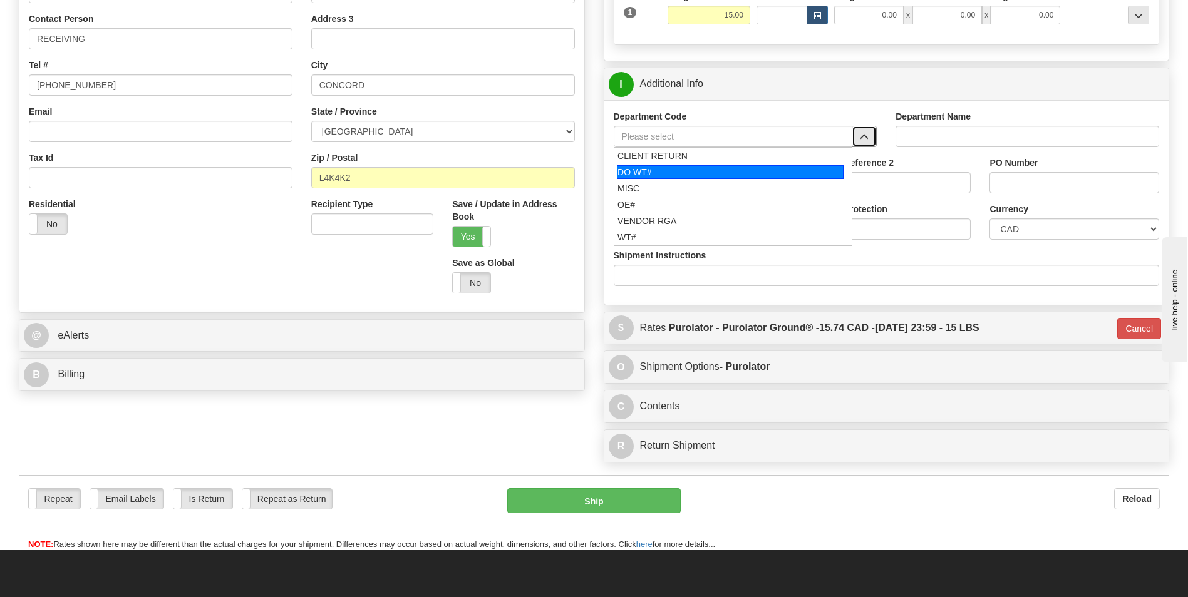
click at [662, 165] on div "DO WT#" at bounding box center [730, 172] width 227 height 14
type input "DO WT#"
type input "DIRECT ORDERS"
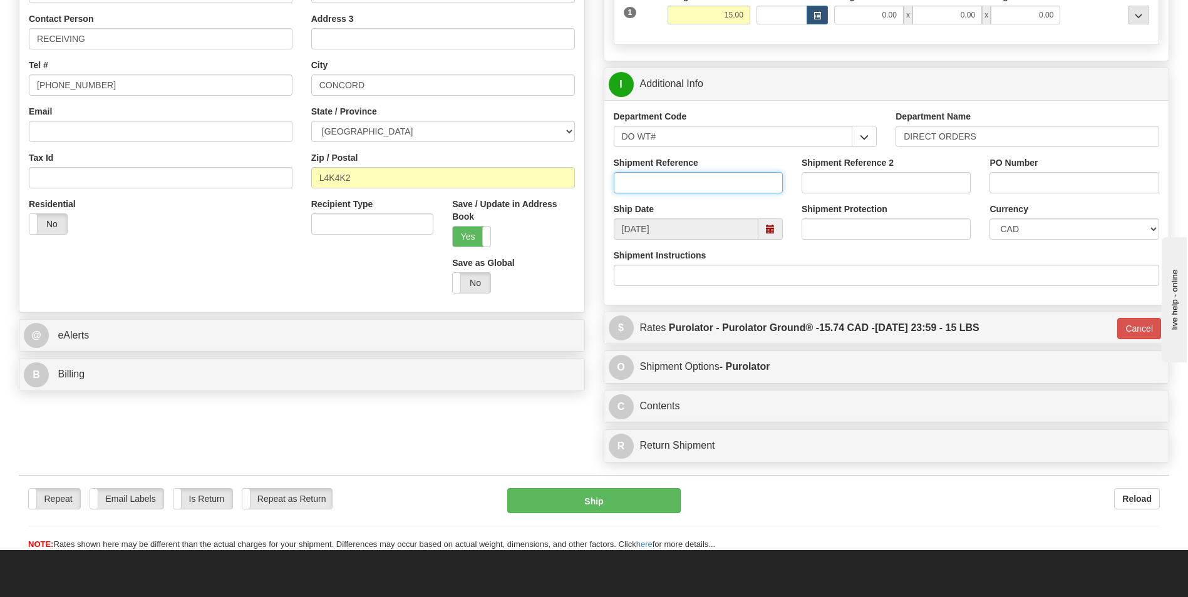
click at [662, 175] on input "Shipment Reference" at bounding box center [698, 182] width 169 height 21
type input "165642-00"
click at [1077, 182] on input "PO Number" at bounding box center [1073, 182] width 169 height 21
type input "221925539"
click at [471, 403] on div "Create a label for the return Create Pickup Without Label S" at bounding box center [593, 153] width 1169 height 631
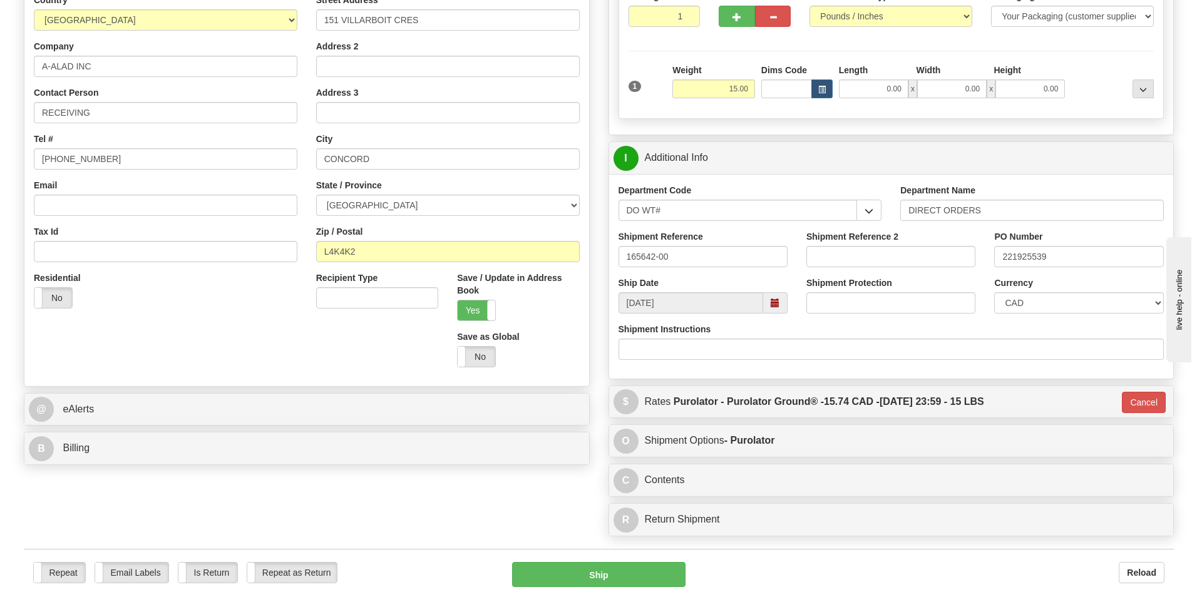
scroll to position [313, 0]
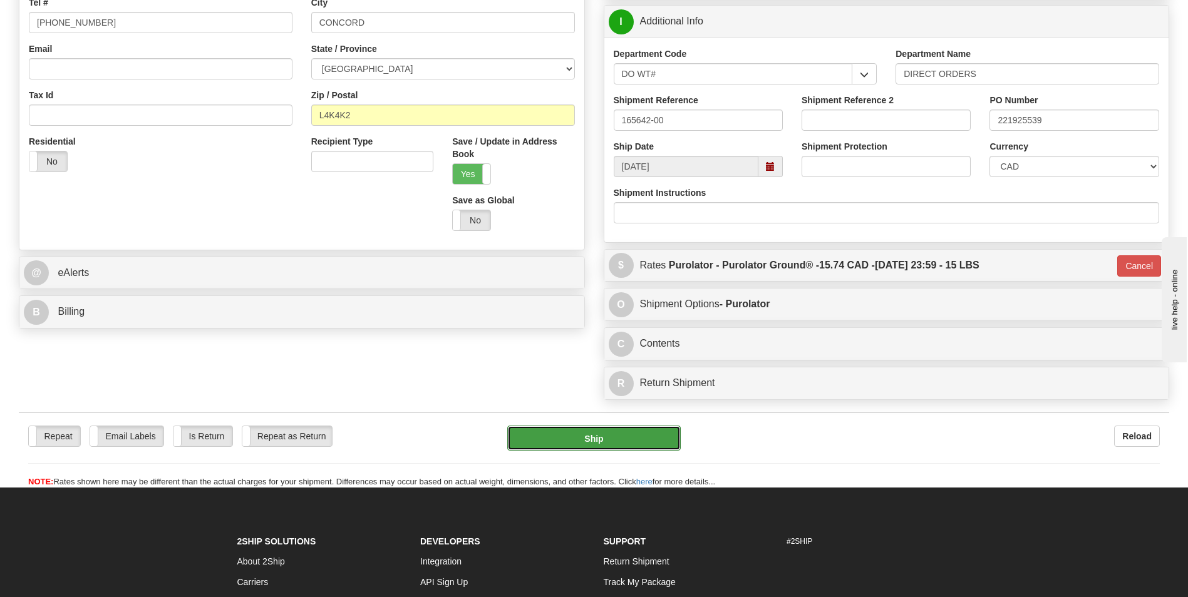
click at [629, 441] on button "Ship" at bounding box center [593, 438] width 173 height 25
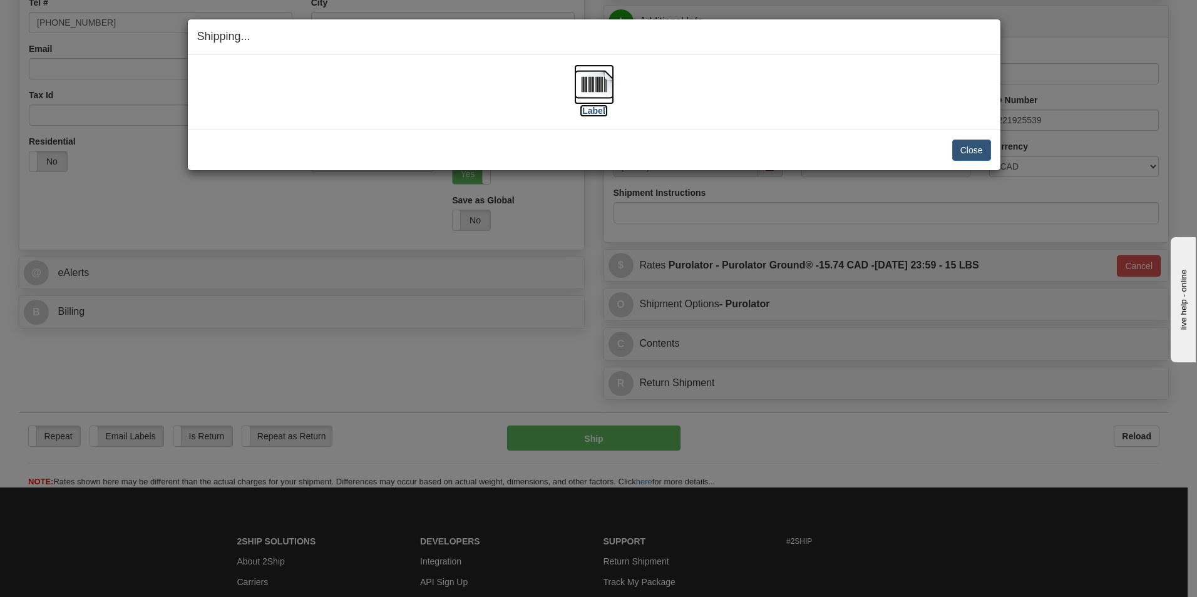
click at [592, 111] on label "[Label]" at bounding box center [594, 111] width 29 height 13
click at [986, 145] on button "Close" at bounding box center [971, 150] width 39 height 21
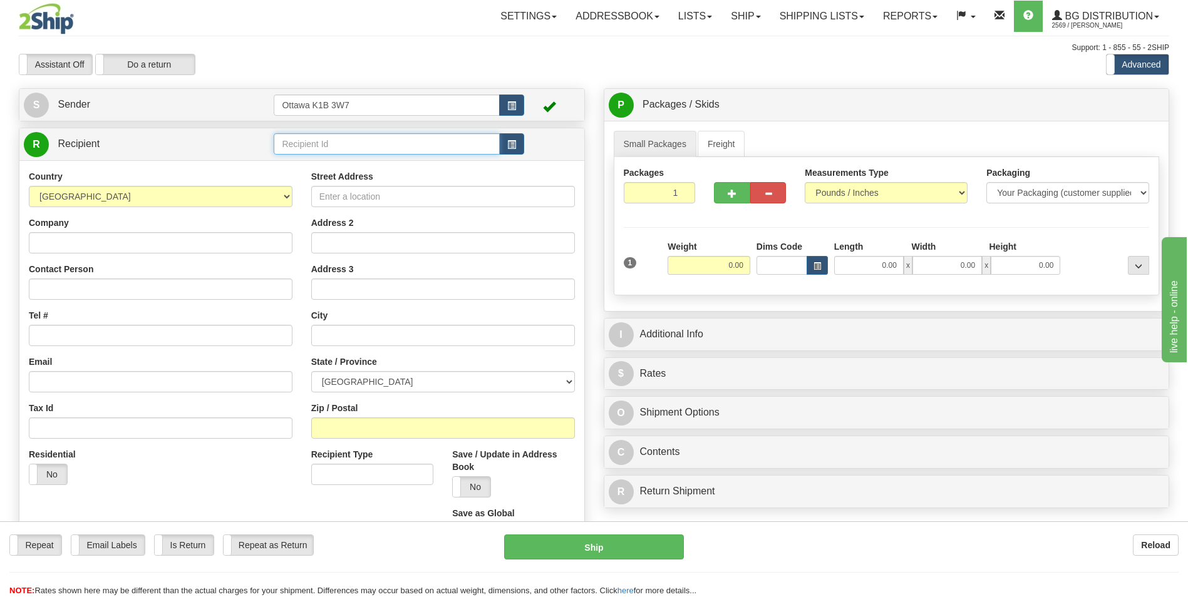
click at [346, 146] on input "text" at bounding box center [386, 143] width 225 height 21
click at [315, 165] on div "60509" at bounding box center [384, 164] width 214 height 14
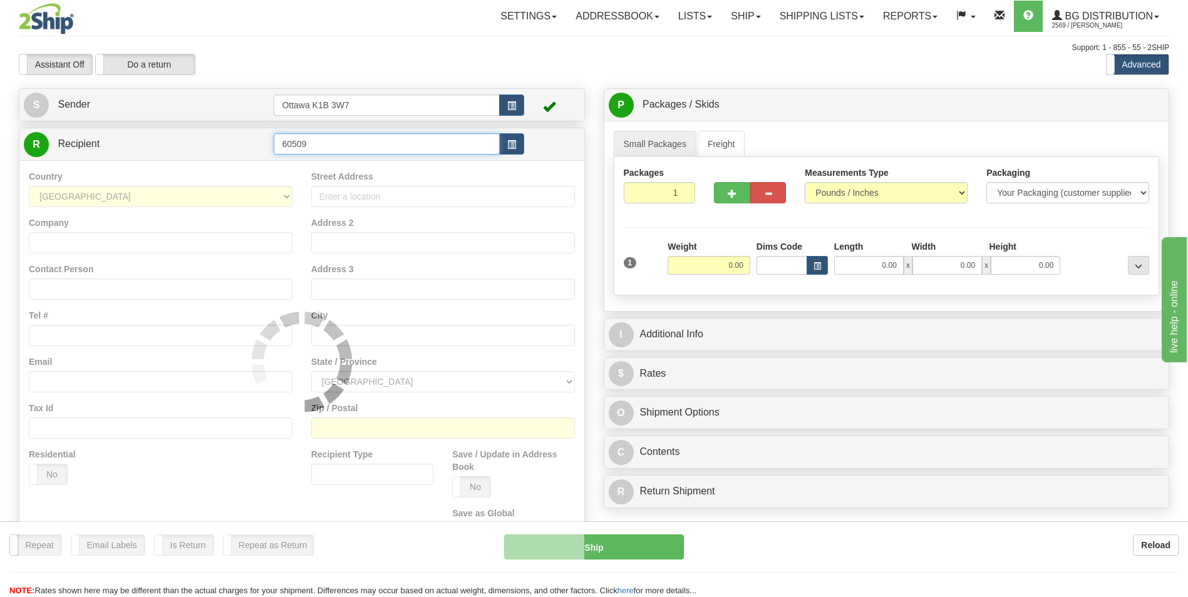
type input "60509"
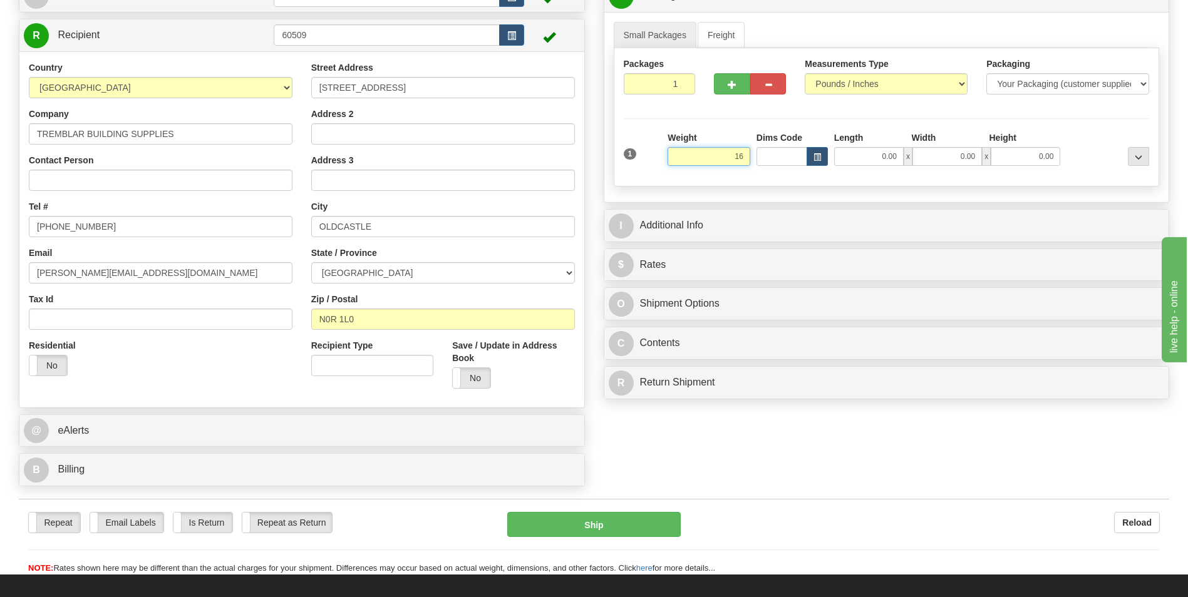
scroll to position [125, 0]
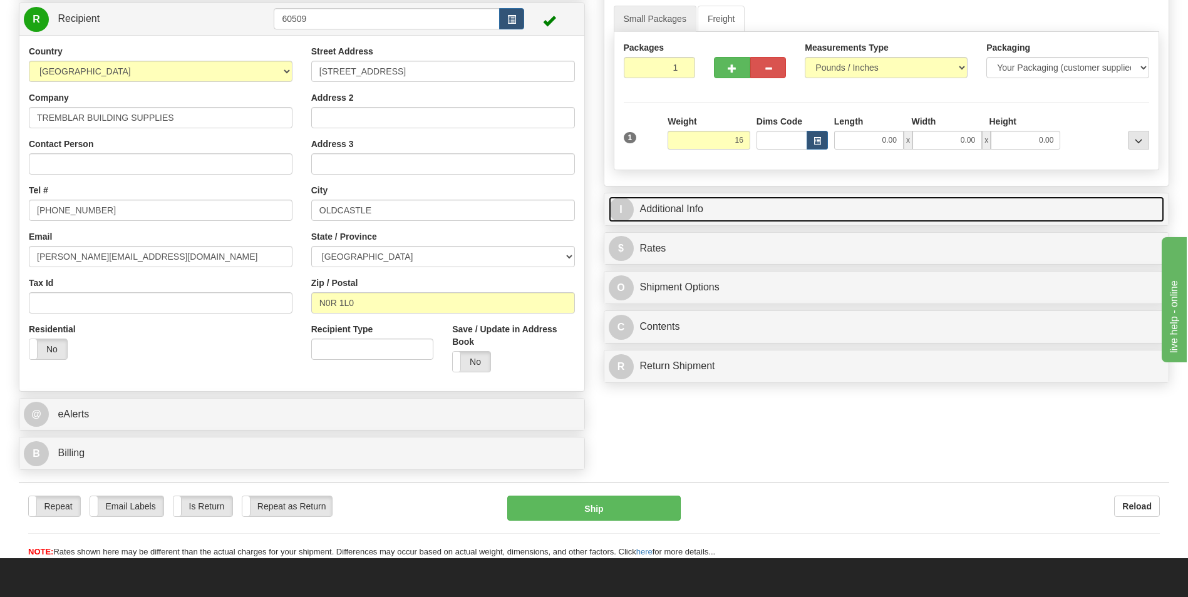
type input "16.00"
click at [706, 207] on link "I Additional Info" at bounding box center [887, 210] width 556 height 26
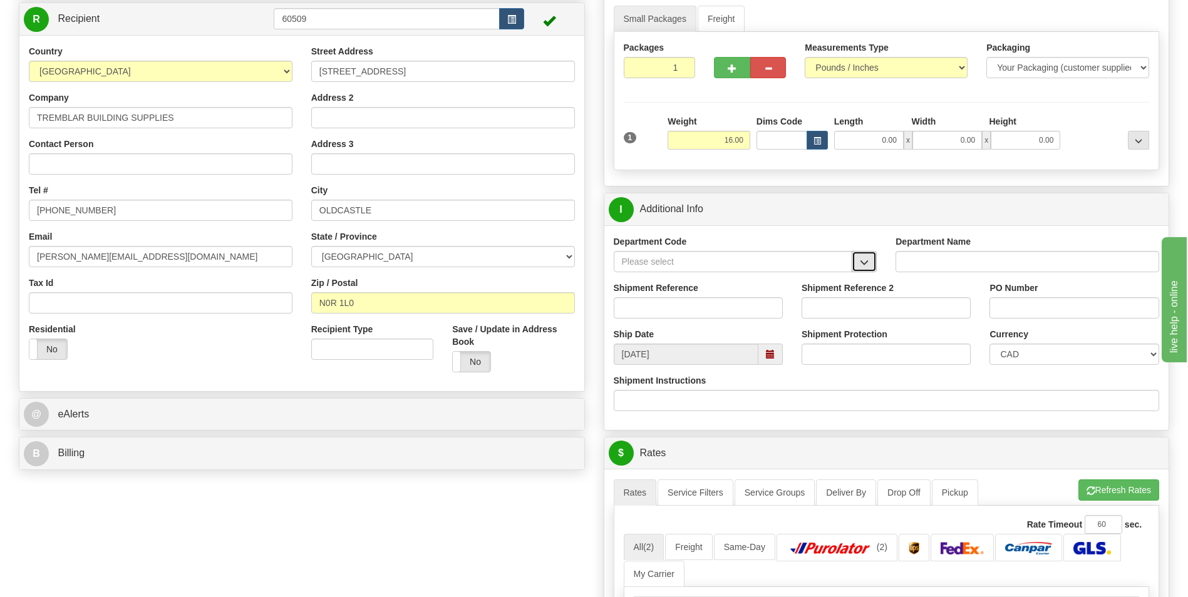
click at [870, 259] on button "button" at bounding box center [864, 261] width 25 height 21
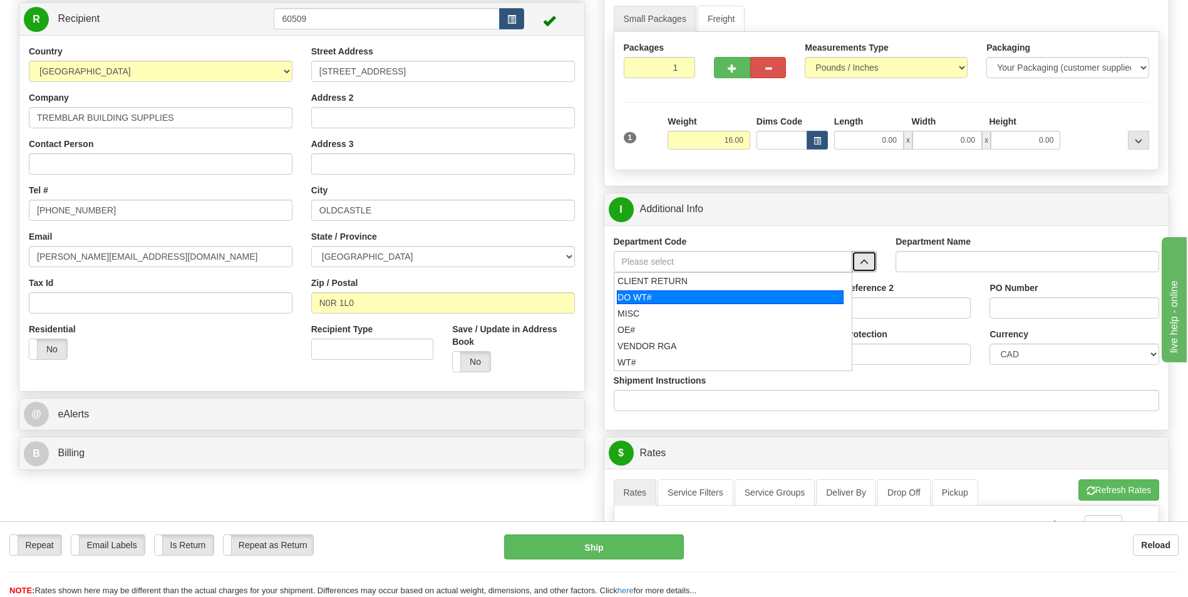
click at [659, 297] on div "DO WT#" at bounding box center [730, 298] width 227 height 14
type input "DO WT#"
type input "DIRECT ORDERS"
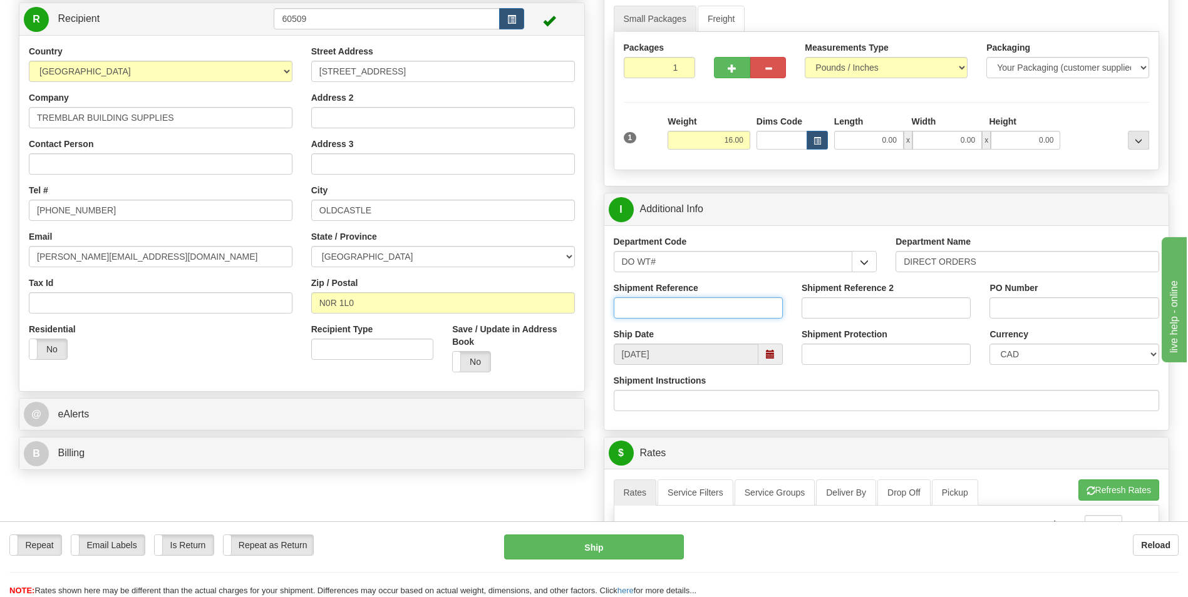
click at [642, 316] on input "Shipment Reference" at bounding box center [698, 307] width 169 height 21
type input "165580-00"
click at [1051, 308] on input "PO Number" at bounding box center [1073, 307] width 169 height 21
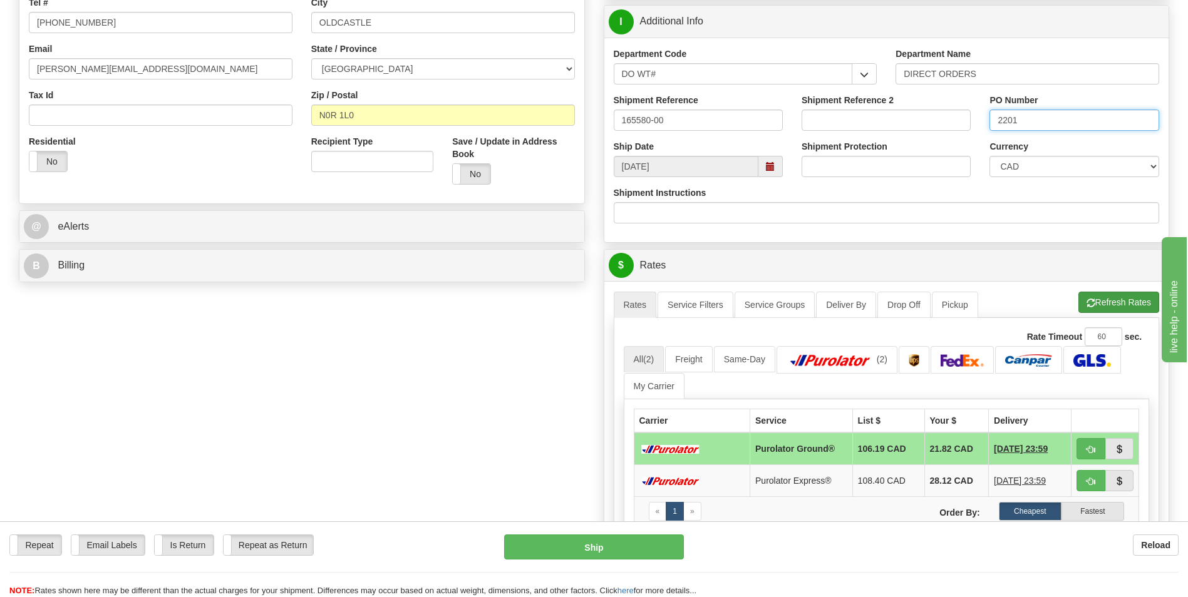
type input "2201"
click at [1153, 306] on button "Refresh Rates" at bounding box center [1118, 302] width 81 height 21
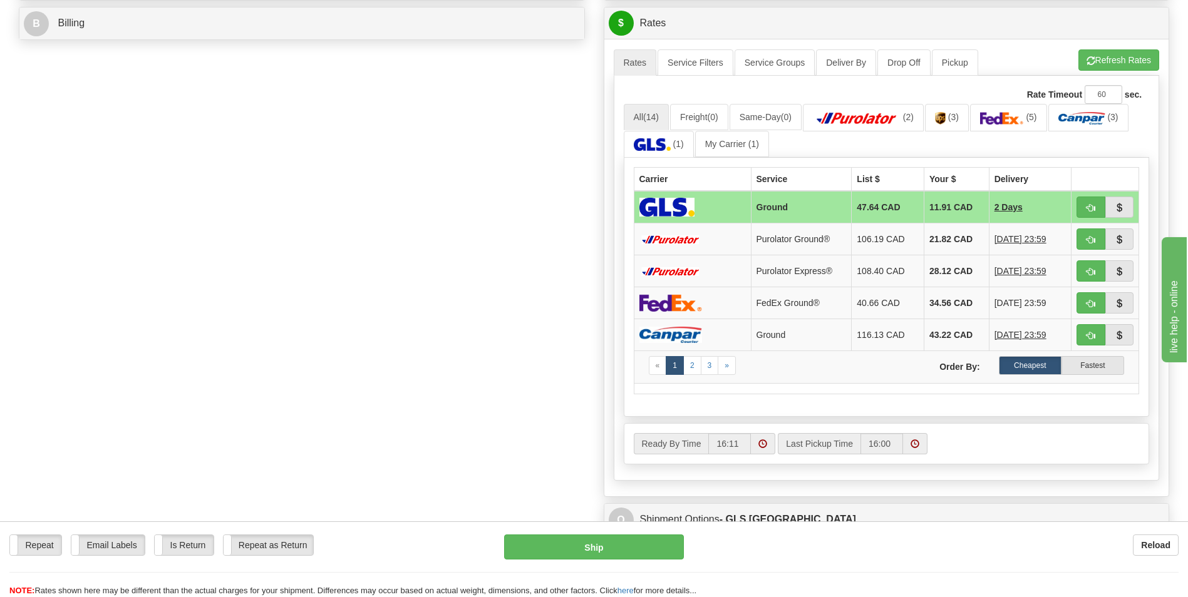
scroll to position [564, 0]
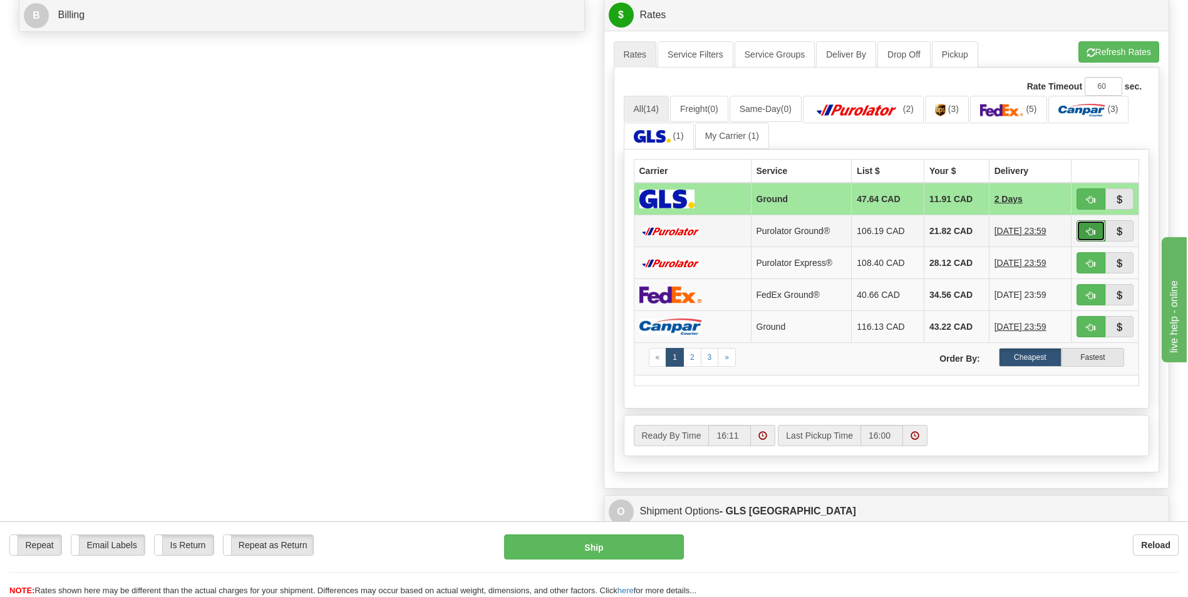
click at [1087, 229] on span "button" at bounding box center [1090, 232] width 9 height 8
type input "260"
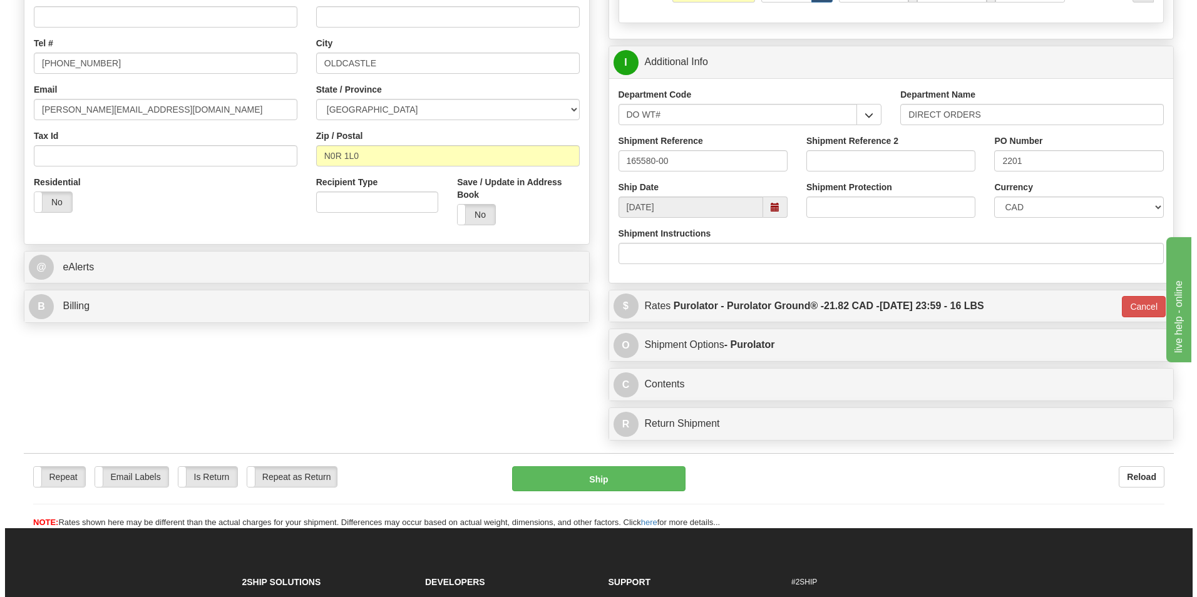
scroll to position [276, 0]
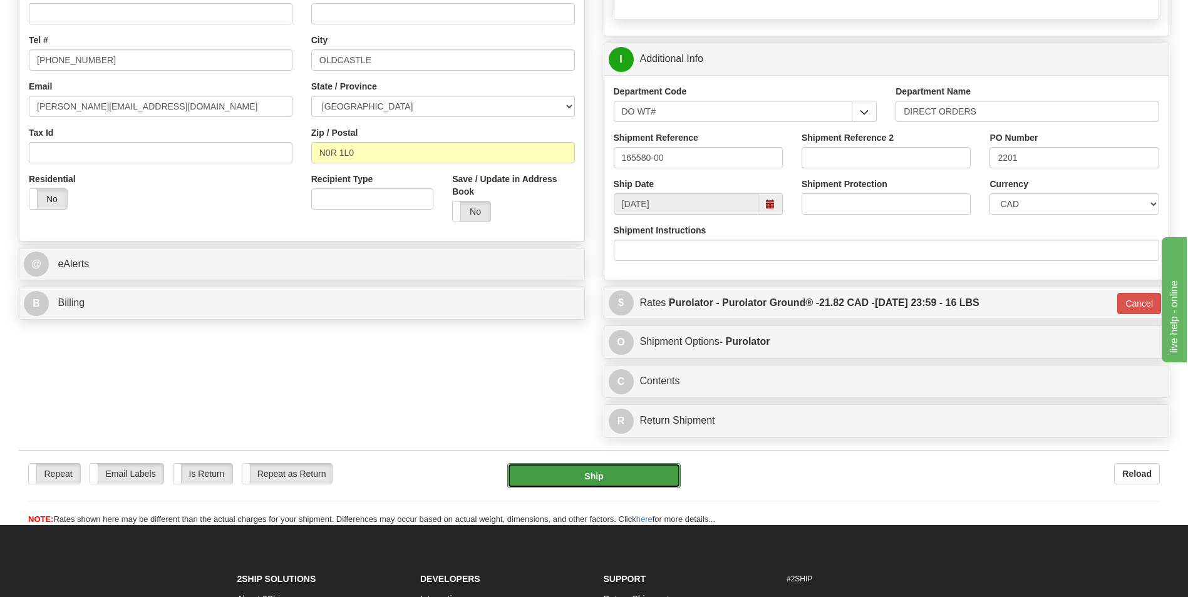
click at [631, 479] on button "Ship" at bounding box center [593, 475] width 173 height 25
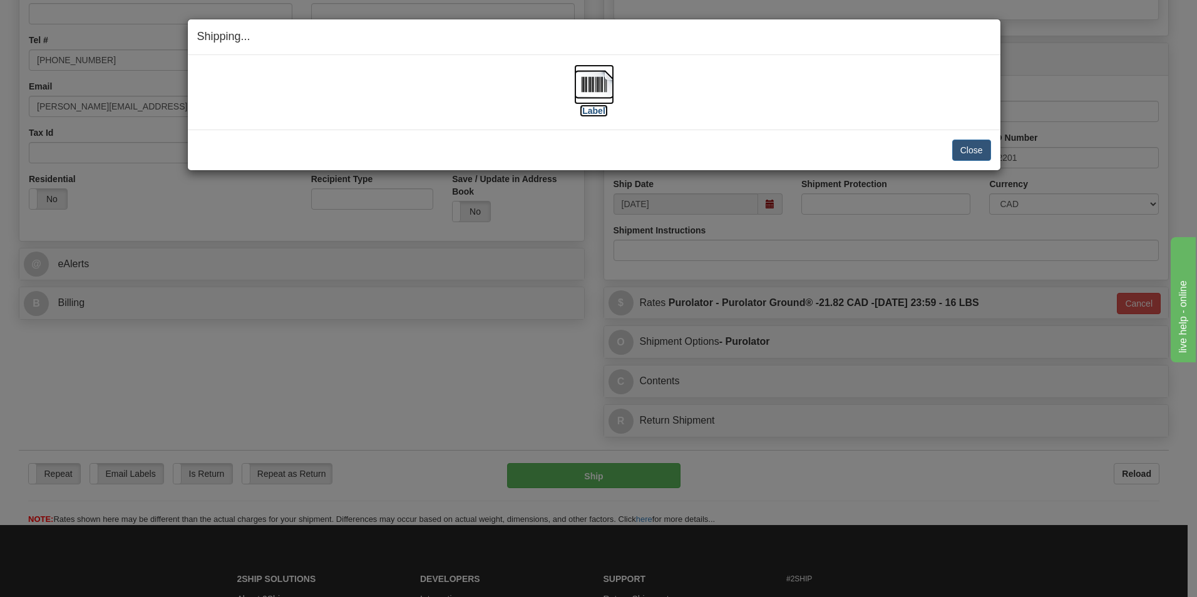
click at [593, 112] on label "[Label]" at bounding box center [594, 111] width 29 height 13
